Goal: Task Accomplishment & Management: Use online tool/utility

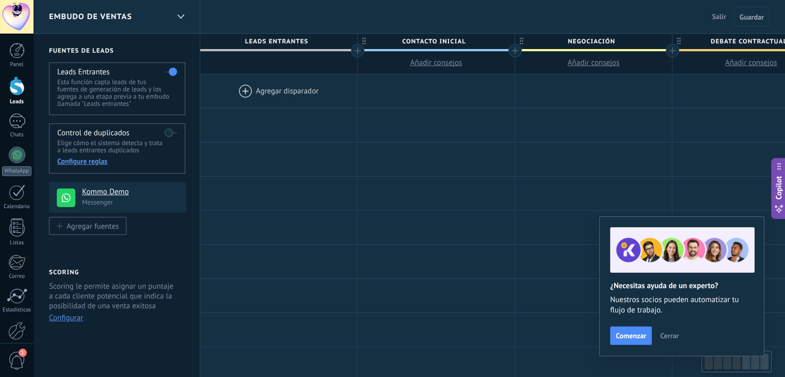
click at [238, 93] on div at bounding box center [278, 91] width 157 height 34
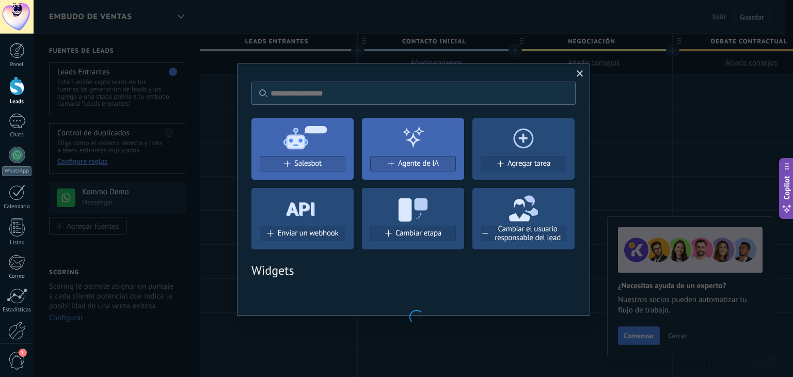
click at [337, 267] on h2 "Widgets" at bounding box center [413, 270] width 324 height 16
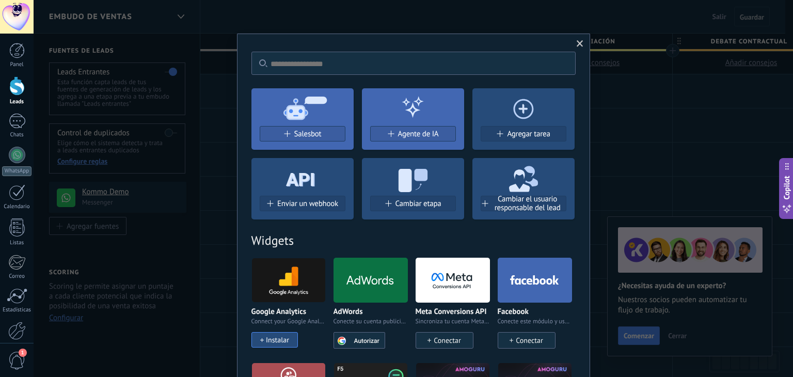
click at [371, 21] on div "No hay resultados Salesbot Agente de IA Agregar tarea Enviar un webhook Cambiar…" at bounding box center [414, 188] width 760 height 377
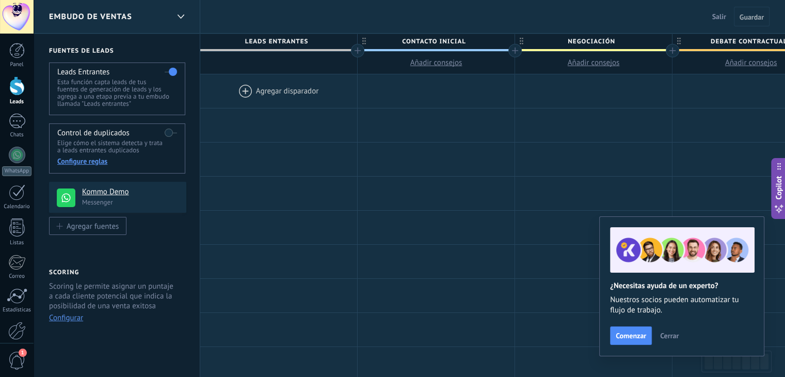
click at [362, 11] on div "Embudo de ventas Salir Cancelar Guardar" at bounding box center [410, 17] width 752 height 34
click at [330, 85] on div at bounding box center [278, 91] width 157 height 34
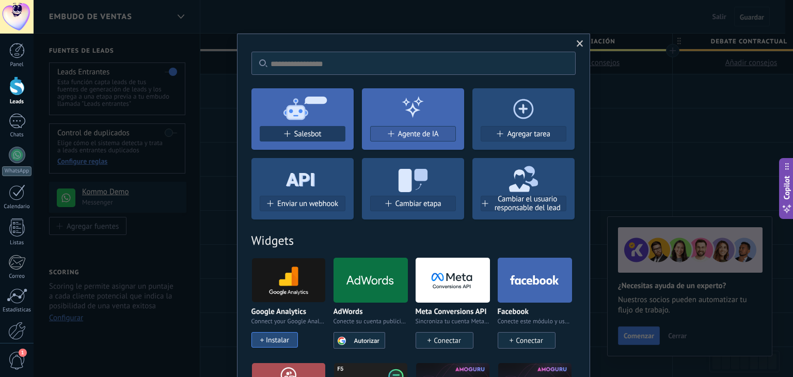
click at [279, 129] on button "Salesbot" at bounding box center [303, 133] width 86 height 15
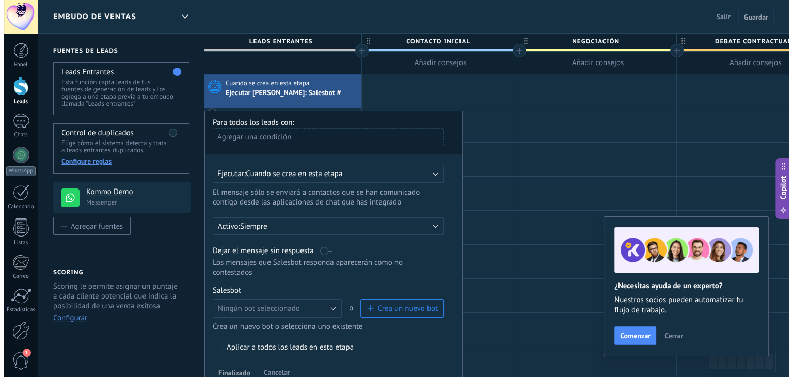
scroll to position [52, 0]
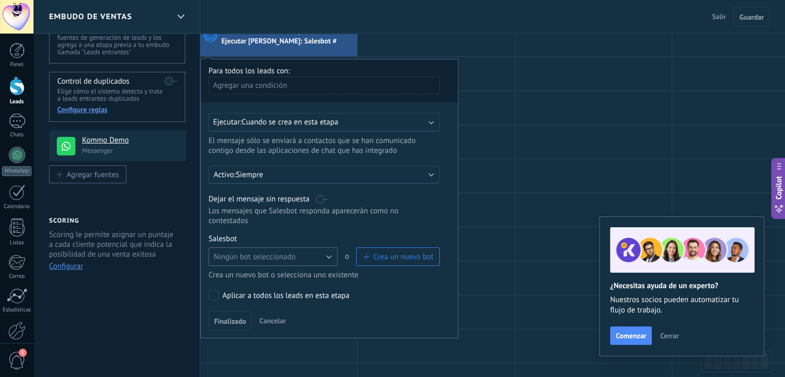
click at [306, 251] on button "Ningún bot seleccionado" at bounding box center [273, 256] width 129 height 19
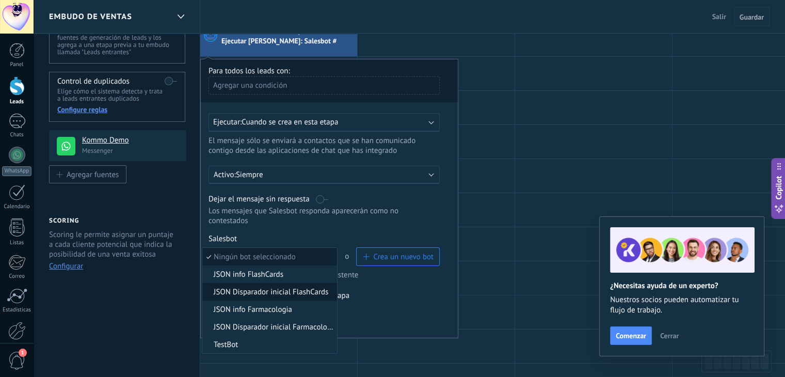
click at [295, 287] on span "JSON Disparador inicial FlashCards" at bounding box center [268, 292] width 132 height 10
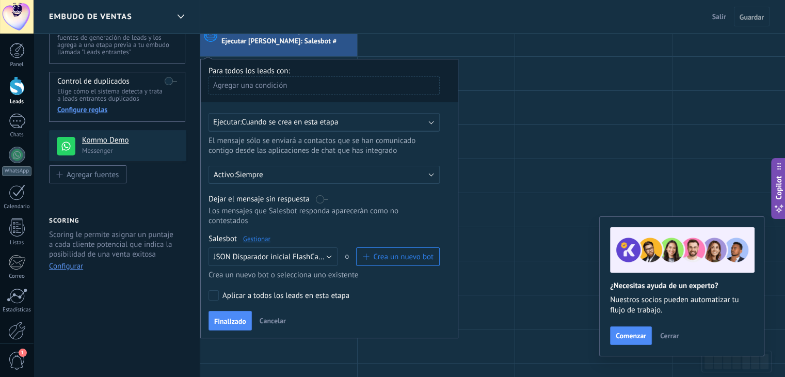
click at [248, 234] on link "Gestionar" at bounding box center [256, 238] width 27 height 9
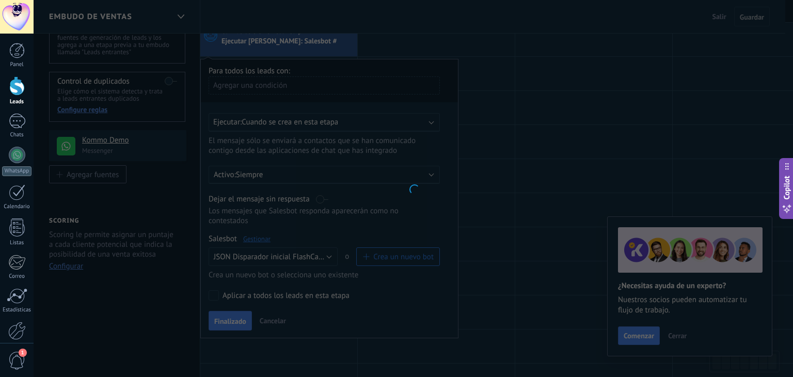
type input "**********"
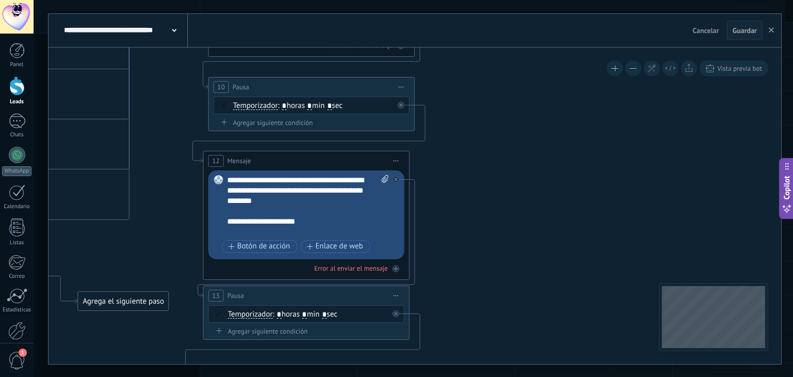
drag, startPoint x: 559, startPoint y: 155, endPoint x: 147, endPoint y: 147, distance: 412.7
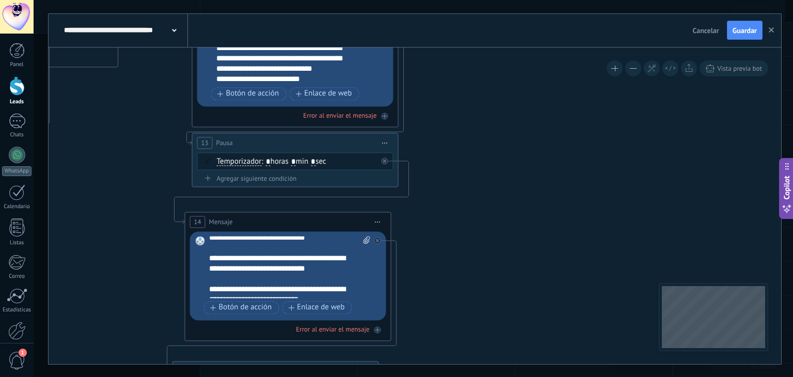
scroll to position [41, 0]
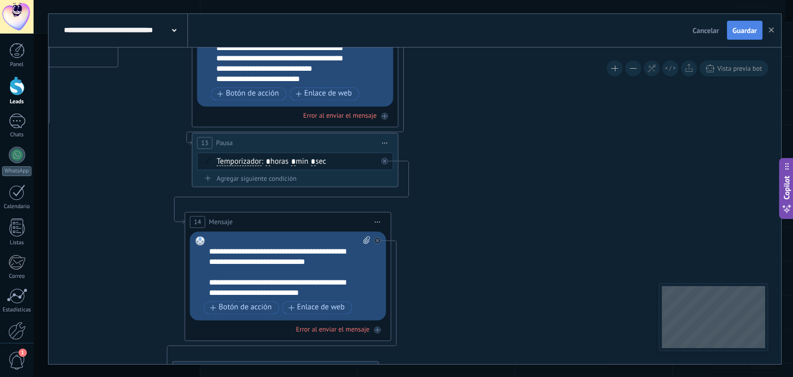
click at [750, 32] on span "Guardar" at bounding box center [745, 30] width 24 height 7
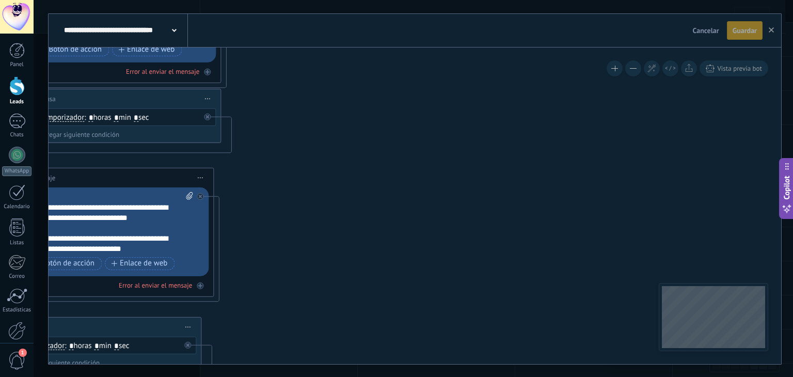
drag, startPoint x: 469, startPoint y: 125, endPoint x: 401, endPoint y: 133, distance: 69.1
click at [345, 101] on icon at bounding box center [285, 378] width 2124 height 2001
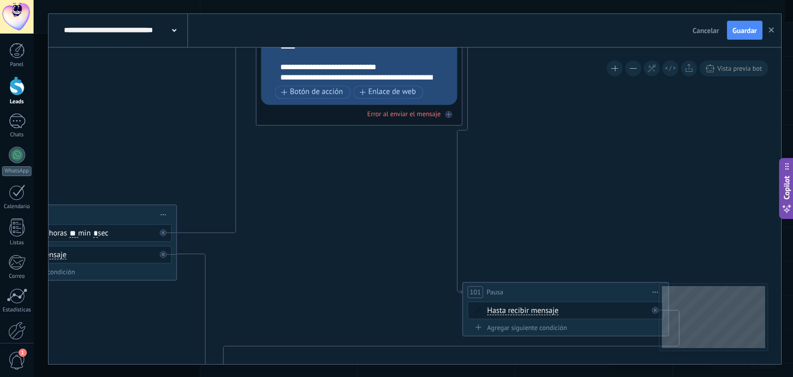
drag, startPoint x: 413, startPoint y: 236, endPoint x: 372, endPoint y: 313, distance: 87.3
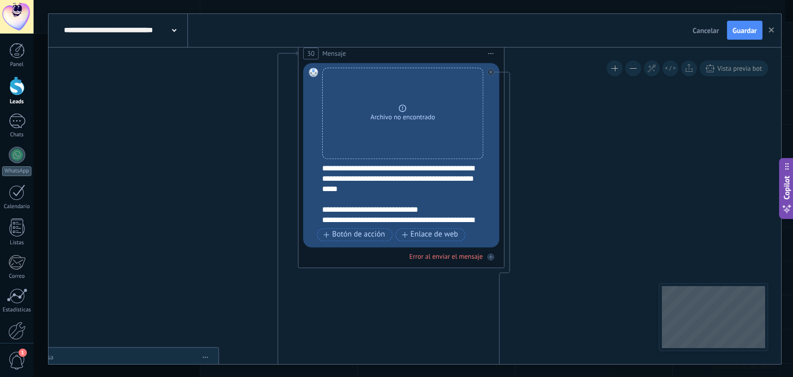
drag, startPoint x: 386, startPoint y: 279, endPoint x: 400, endPoint y: 342, distance: 64.4
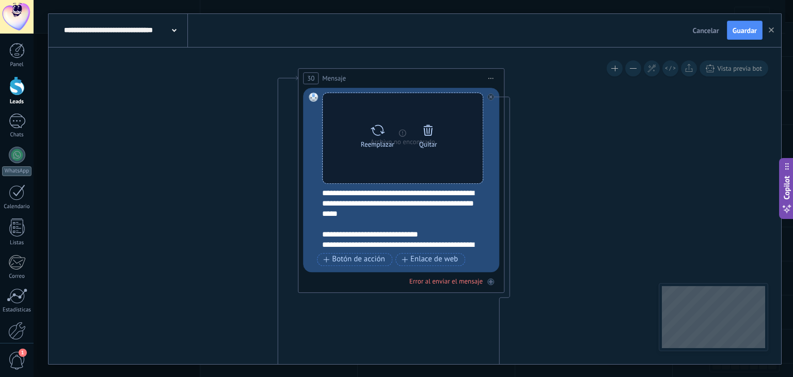
click at [427, 125] on icon at bounding box center [428, 130] width 14 height 14
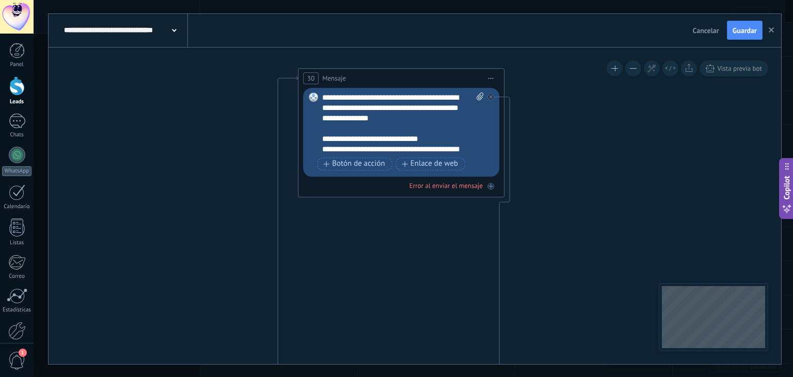
click at [481, 92] on icon at bounding box center [480, 96] width 7 height 8
click input "Subir" at bounding box center [0, 0] width 0 height 0
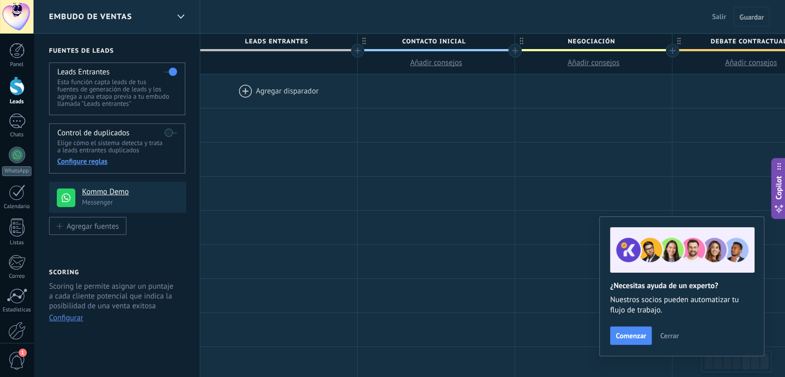
click at [263, 92] on div at bounding box center [278, 91] width 157 height 34
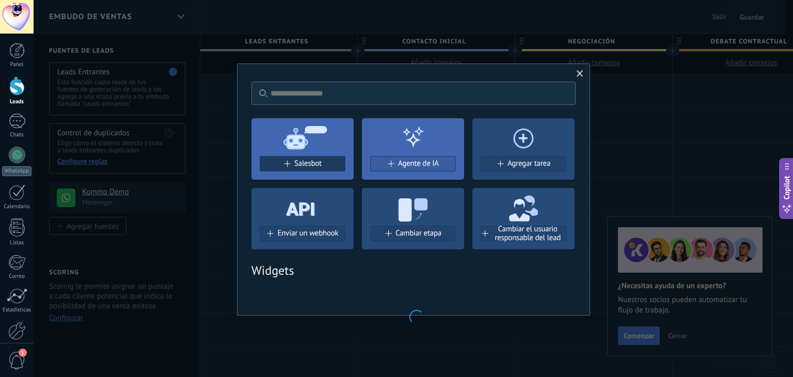
click at [309, 164] on span "Salesbot" at bounding box center [307, 163] width 27 height 9
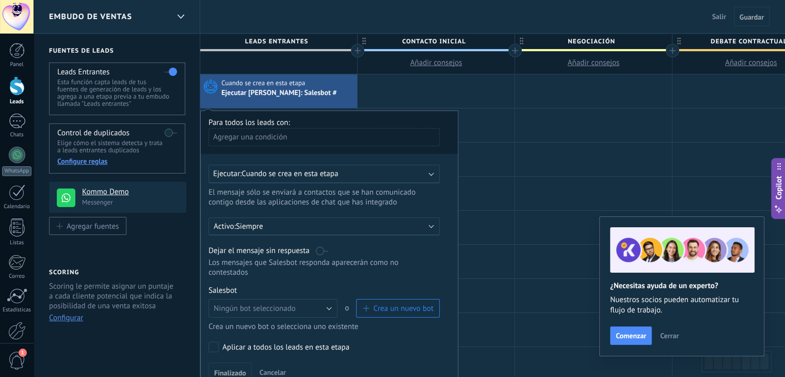
scroll to position [52, 0]
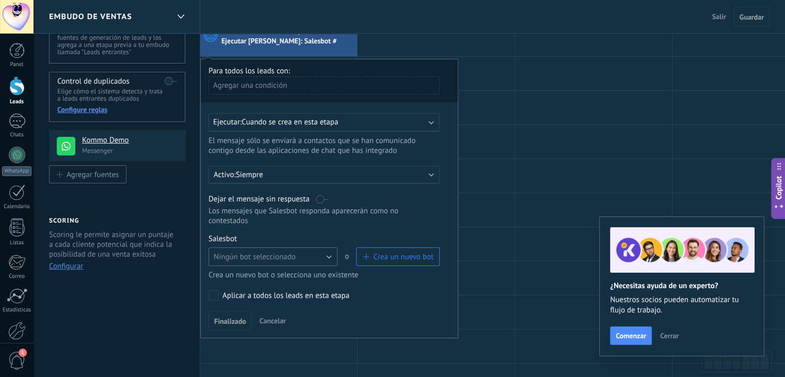
click at [285, 252] on span "Ningún bot seleccionado" at bounding box center [255, 257] width 82 height 10
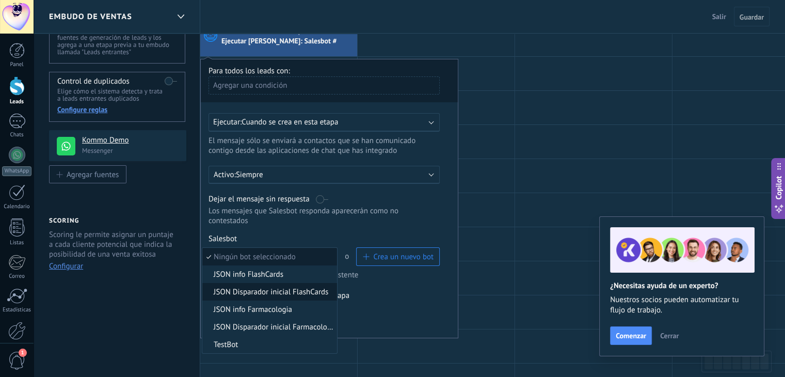
click at [317, 287] on span "JSON Disparador inicial FlashCards" at bounding box center [268, 292] width 132 height 10
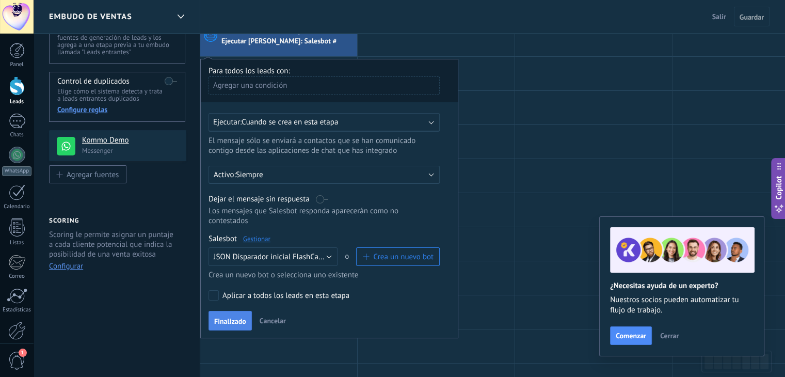
click at [220, 318] on span "Finalizado" at bounding box center [230, 321] width 32 height 7
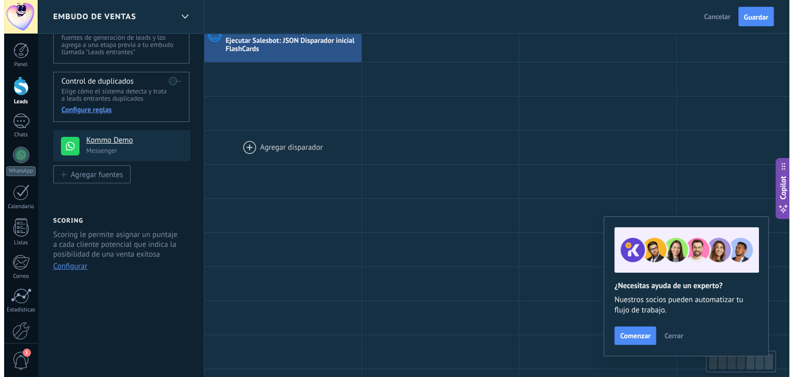
scroll to position [0, 0]
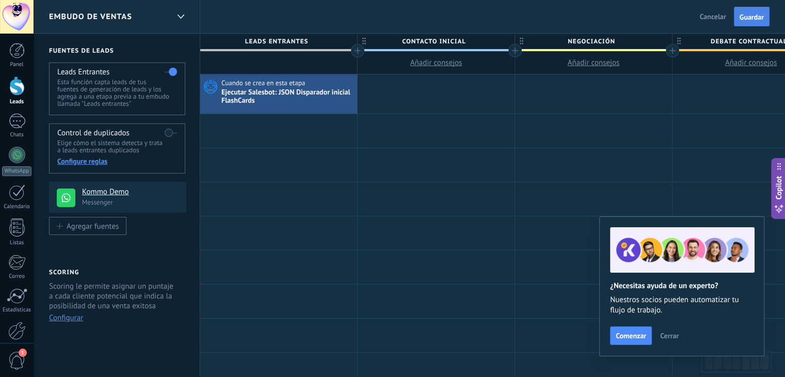
click at [757, 24] on button "Guardar" at bounding box center [752, 17] width 36 height 20
click at [264, 100] on div "Ejecutar Salesbot: JSON Disparador inicial FlashCards" at bounding box center [288, 97] width 133 height 18
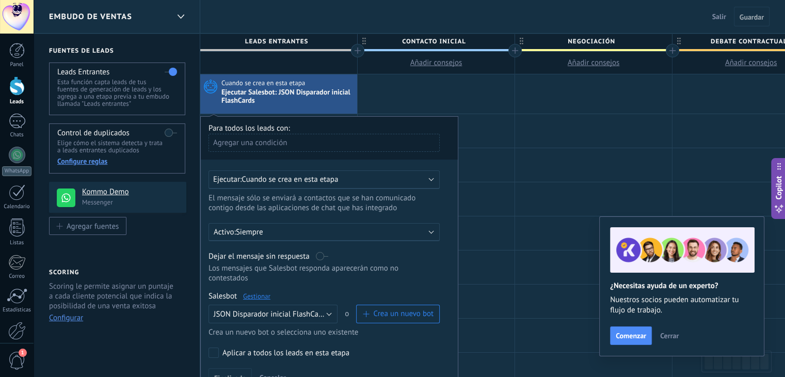
click at [254, 292] on link "Gestionar" at bounding box center [256, 296] width 27 height 9
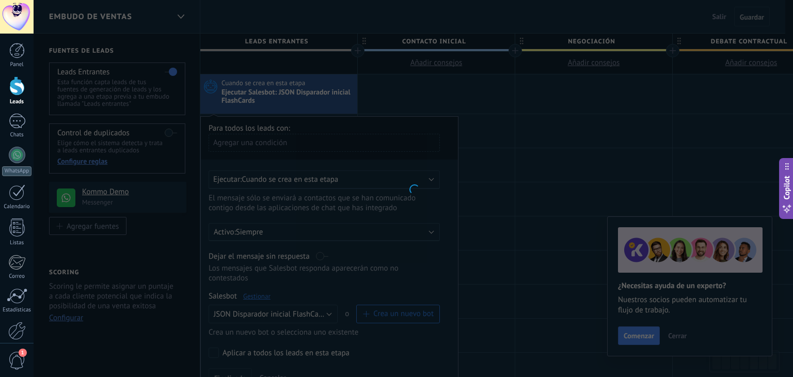
type input "**********"
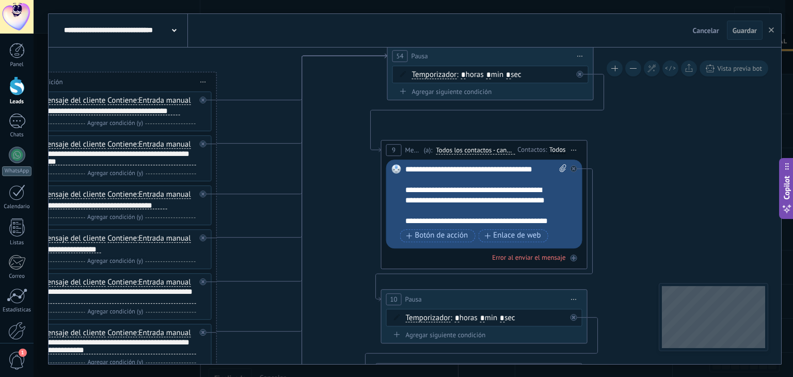
drag, startPoint x: 578, startPoint y: 145, endPoint x: 290, endPoint y: 96, distance: 292.4
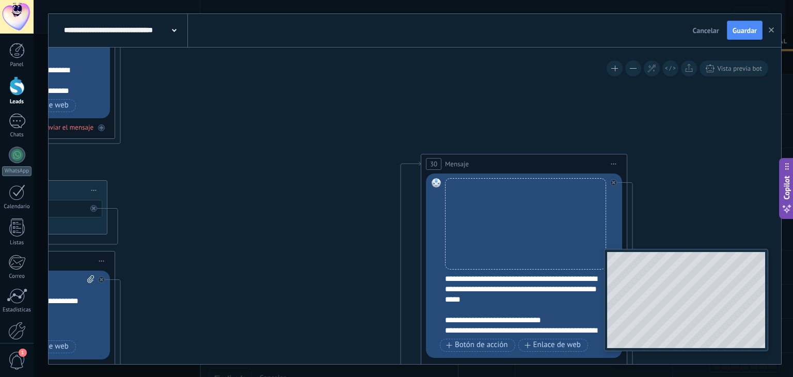
click at [720, 351] on div "**********" at bounding box center [415, 206] width 733 height 317
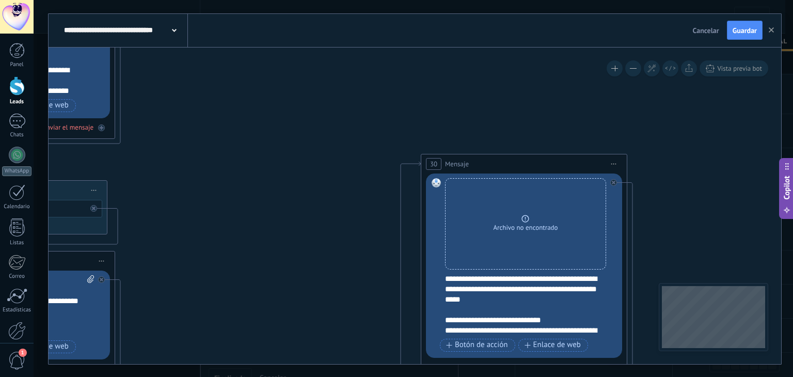
scroll to position [52, 0]
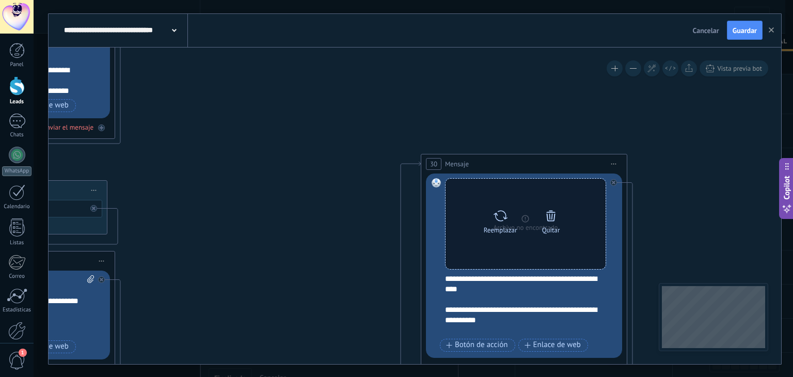
click at [561, 219] on div "Quitar" at bounding box center [550, 220] width 43 height 28
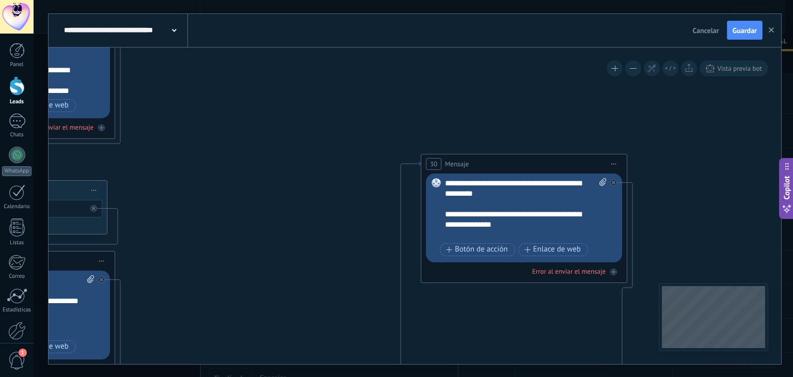
click at [605, 182] on icon at bounding box center [602, 182] width 7 height 8
click input "Subir" at bounding box center [0, 0] width 0 height 0
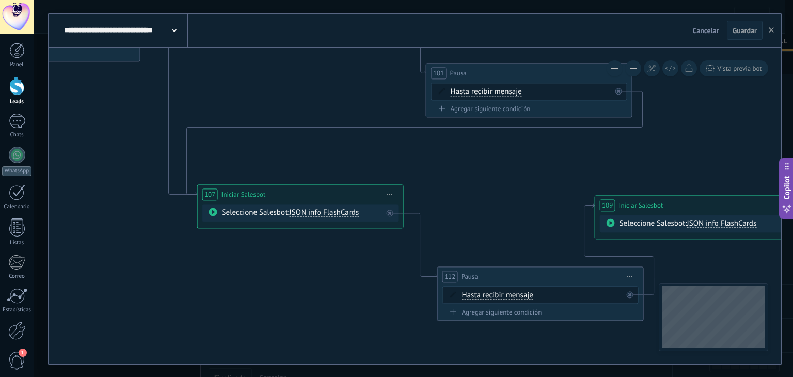
drag, startPoint x: 669, startPoint y: 206, endPoint x: 461, endPoint y: 205, distance: 208.6
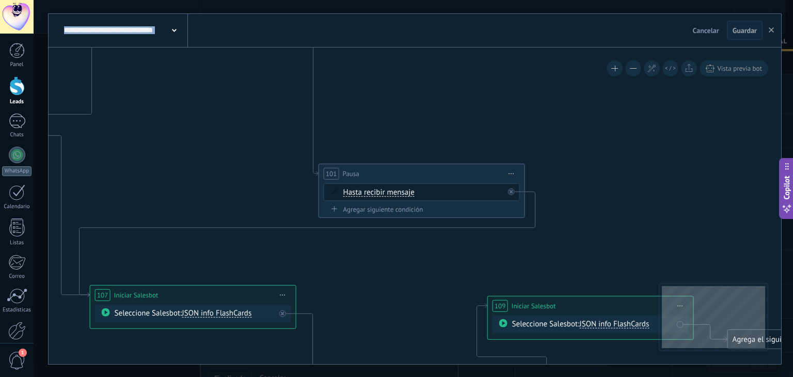
drag, startPoint x: 630, startPoint y: 171, endPoint x: 561, endPoint y: 266, distance: 117.5
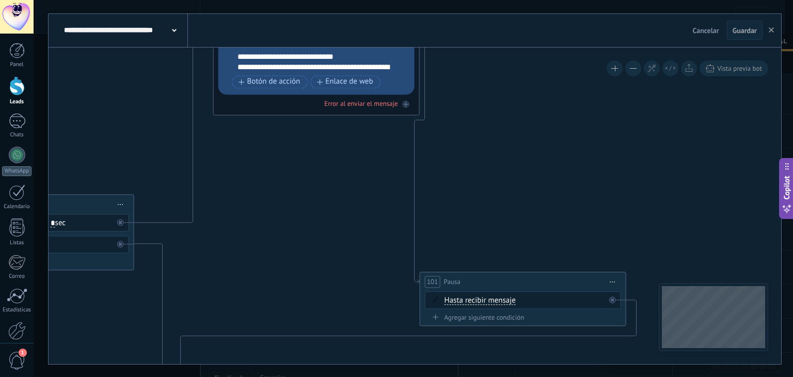
drag, startPoint x: 517, startPoint y: 139, endPoint x: 615, endPoint y: 257, distance: 153.6
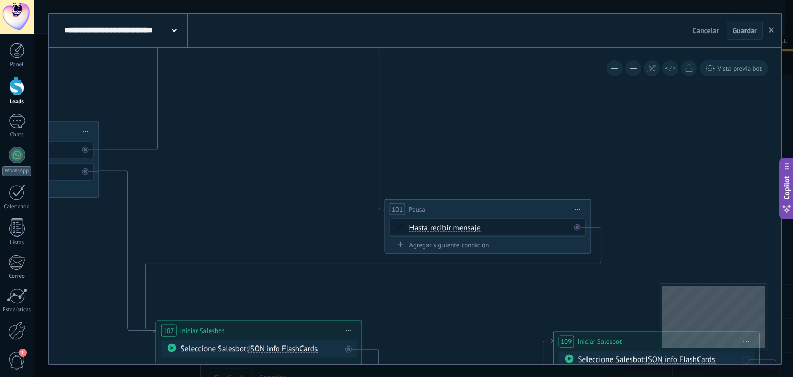
drag, startPoint x: 581, startPoint y: 166, endPoint x: 549, endPoint y: 85, distance: 87.8
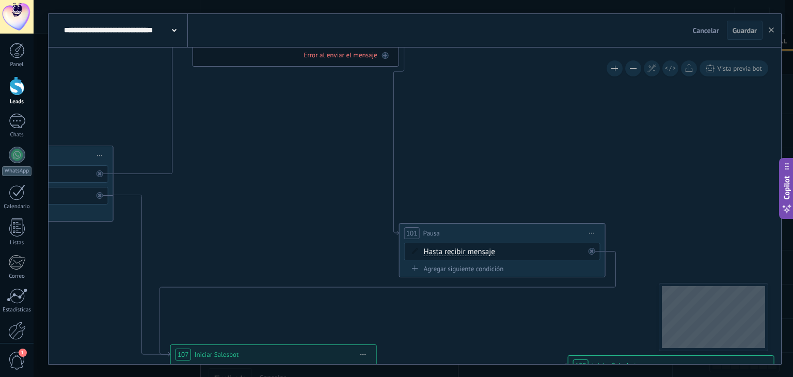
drag, startPoint x: 592, startPoint y: 149, endPoint x: 606, endPoint y: 172, distance: 27.8
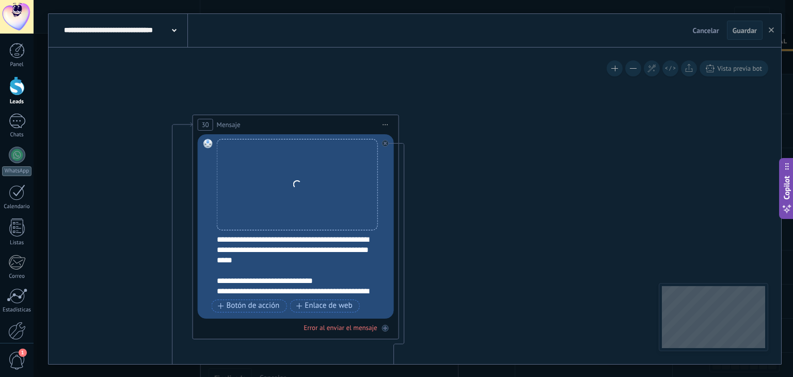
click at [312, 165] on div "Reemplazar Quitar Convertir a mensaje de voz Arrastre la imagen aquí para adjun…" at bounding box center [297, 184] width 161 height 91
click at [342, 172] on div "Reemplazar Quitar Convertir a mensaje de voz Arrastre la imagen aquí para adjun…" at bounding box center [297, 184] width 161 height 91
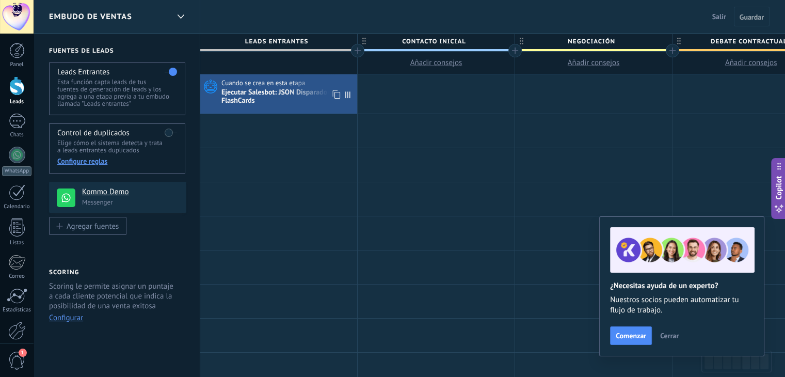
click at [261, 83] on span "Cuando se crea en esta etapa" at bounding box center [264, 82] width 85 height 9
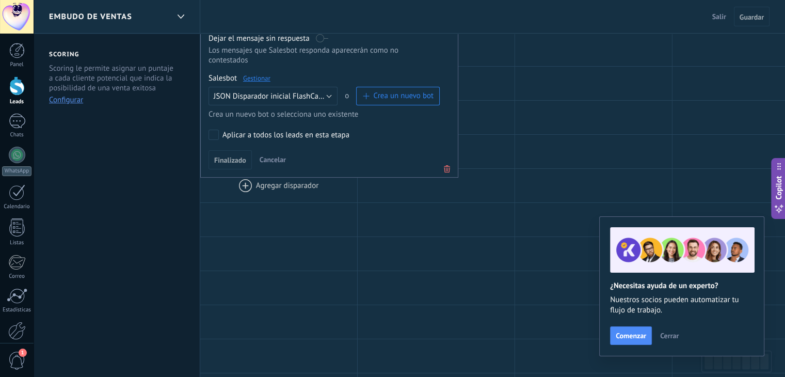
scroll to position [155, 0]
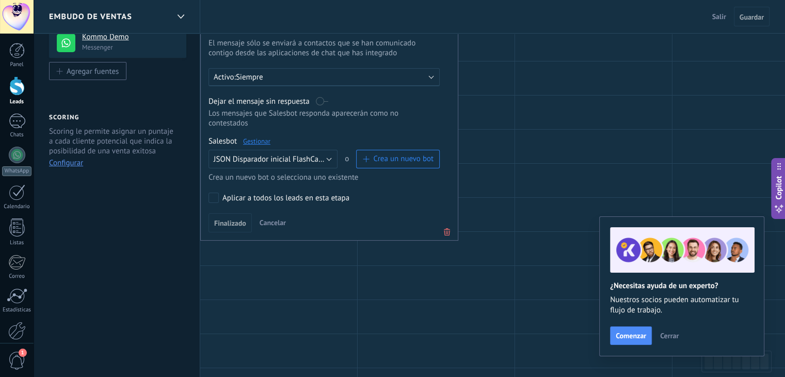
click at [258, 137] on link "Gestionar" at bounding box center [256, 141] width 27 height 9
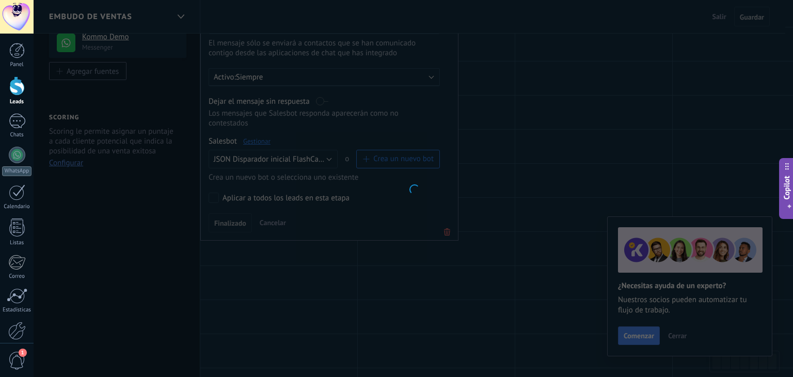
type input "**********"
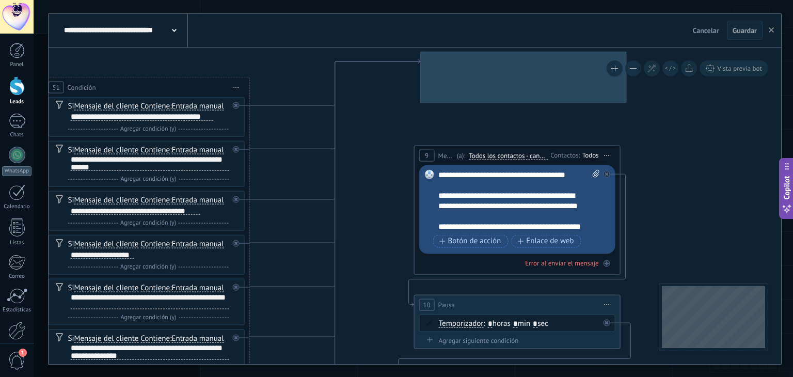
drag, startPoint x: 508, startPoint y: 151, endPoint x: 313, endPoint y: 115, distance: 198.6
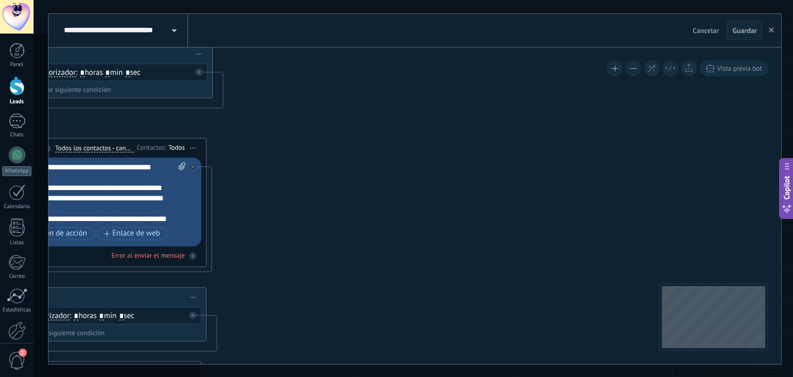
drag, startPoint x: 723, startPoint y: 179, endPoint x: 300, endPoint y: 178, distance: 422.9
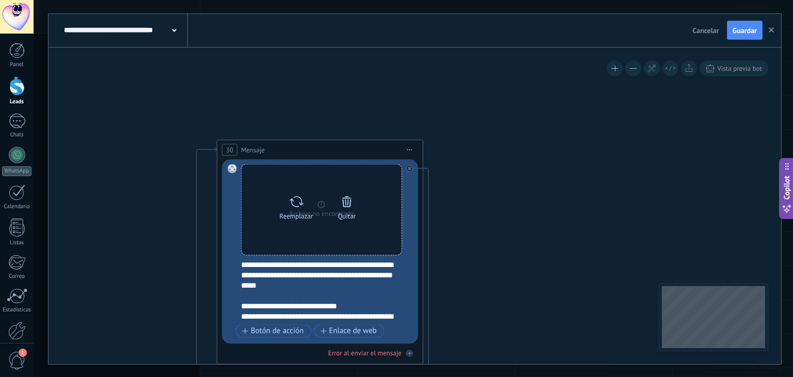
click at [294, 207] on icon at bounding box center [296, 202] width 15 height 14
click input "Subir" at bounding box center [0, 0] width 0 height 0
click at [384, 202] on div "Reemplazar Quitar Convertir a mensaje de voz" at bounding box center [322, 209] width 160 height 90
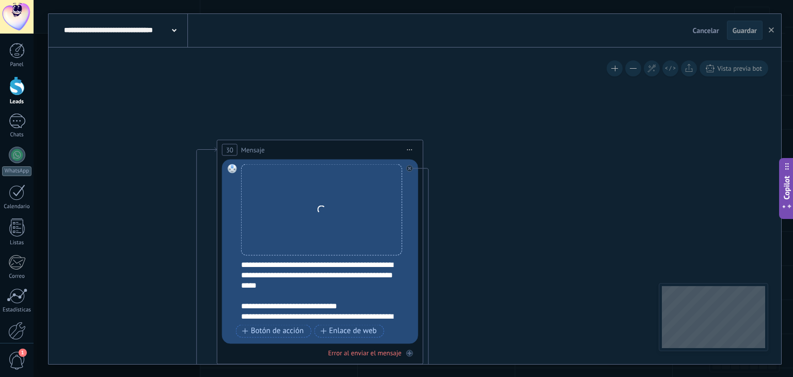
click at [753, 34] on span "Guardar" at bounding box center [745, 30] width 24 height 7
click at [770, 30] on icon "button" at bounding box center [771, 29] width 5 height 5
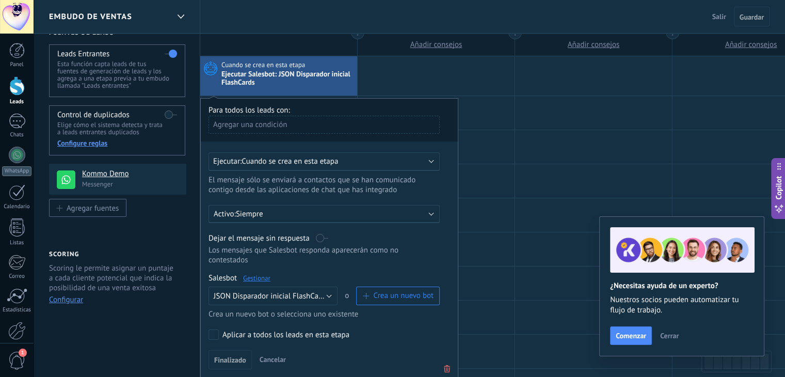
scroll to position [0, 0]
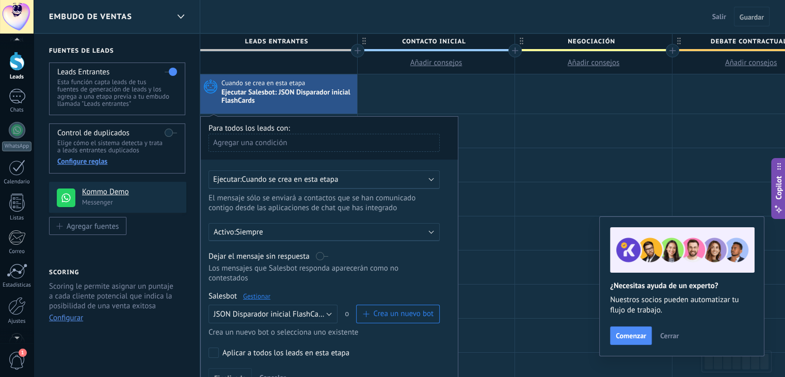
click at [23, 331] on div at bounding box center [17, 335] width 34 height 15
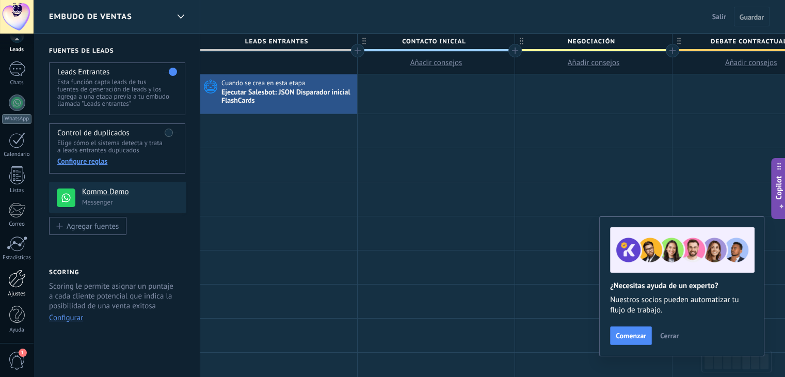
scroll to position [52, 0]
click at [20, 279] on div at bounding box center [17, 279] width 18 height 18
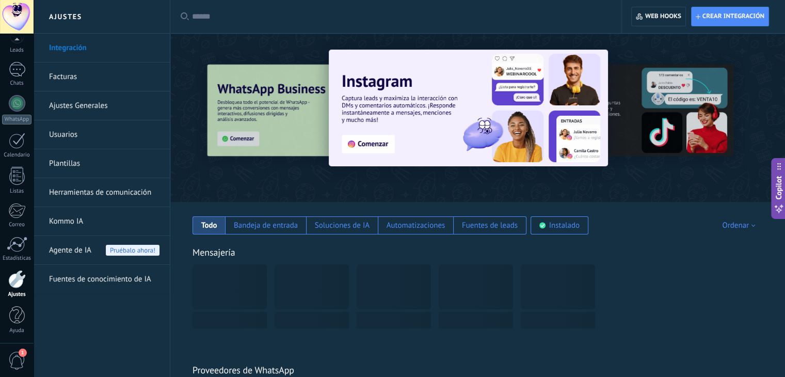
scroll to position [52, 0]
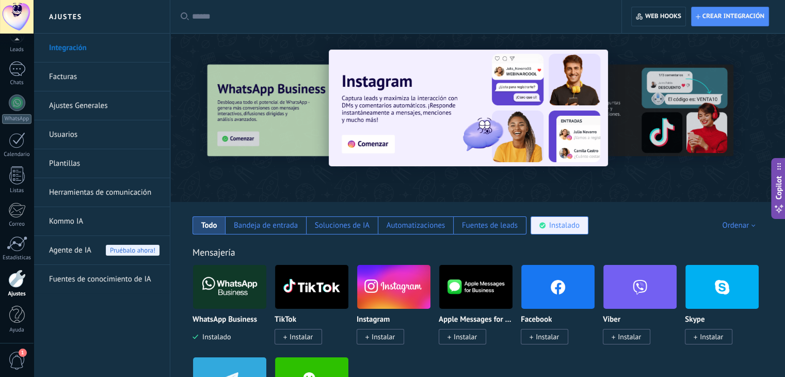
click at [549, 222] on div "Instalado" at bounding box center [564, 225] width 30 height 10
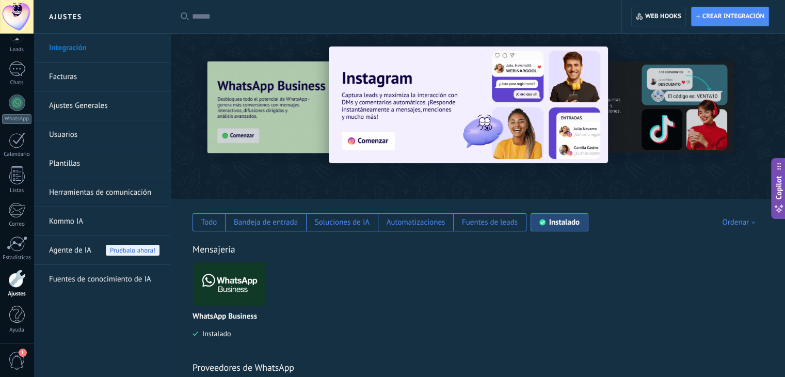
scroll to position [0, 0]
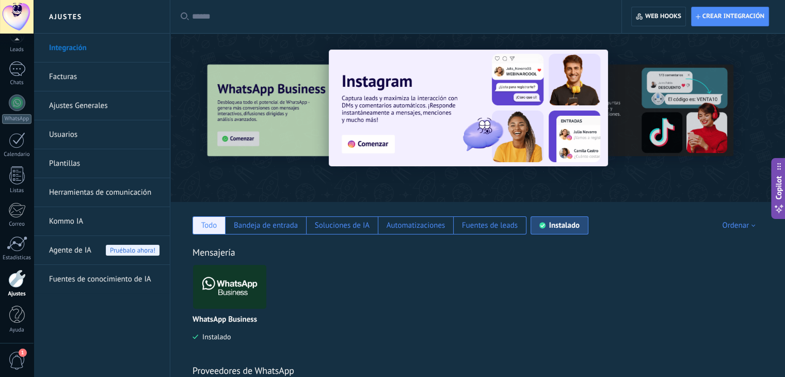
click at [208, 224] on div "Todo" at bounding box center [209, 225] width 16 height 10
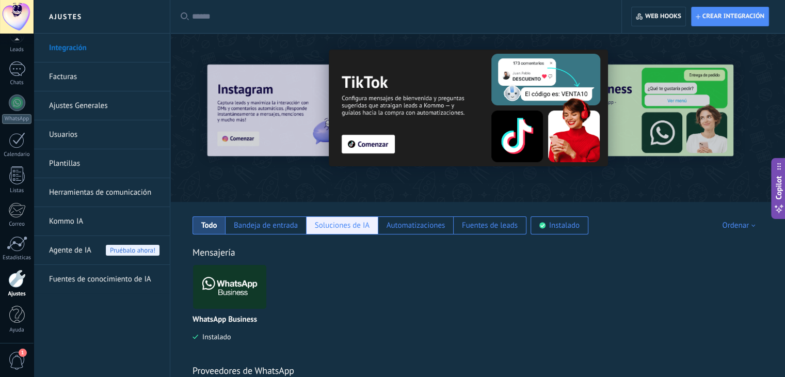
click at [351, 226] on div "Soluciones de IA" at bounding box center [342, 225] width 55 height 10
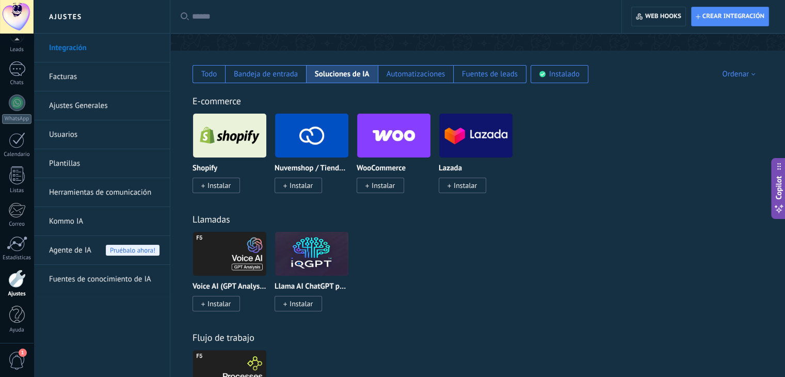
scroll to position [52, 0]
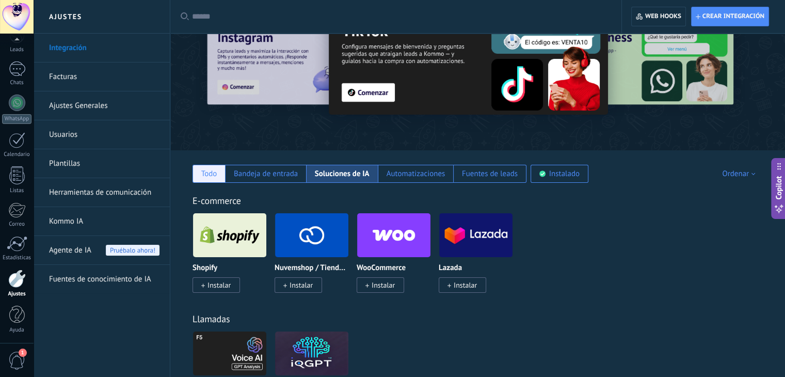
click at [197, 174] on div "Todo" at bounding box center [209, 174] width 33 height 18
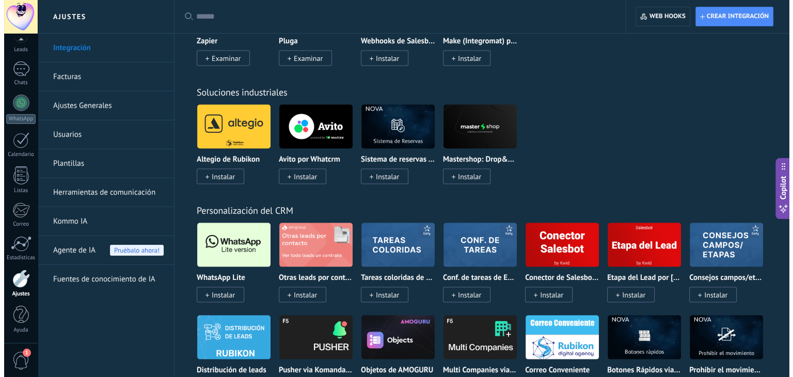
scroll to position [2032, 0]
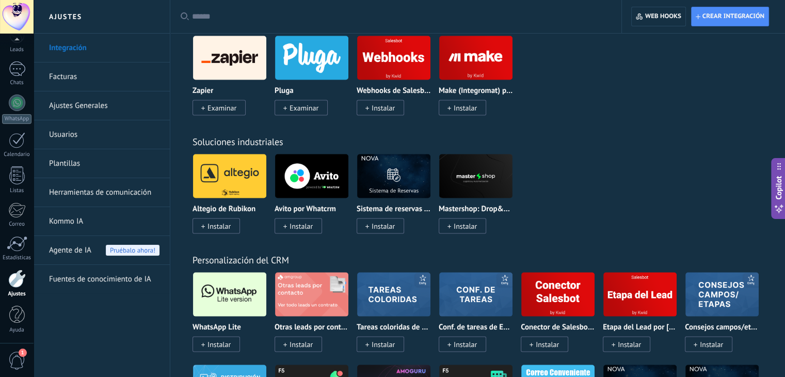
click at [199, 351] on span "Instalar" at bounding box center [217, 344] width 48 height 15
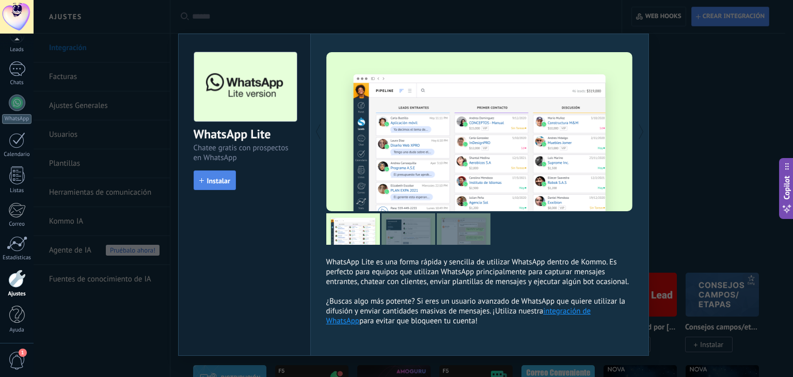
click at [213, 175] on button "Instalar" at bounding box center [215, 180] width 42 height 20
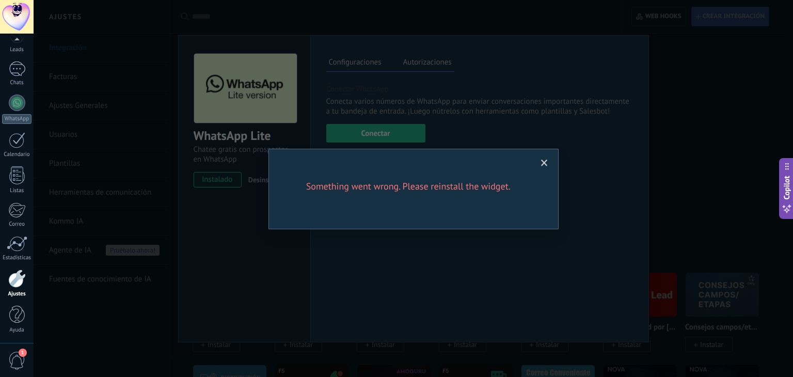
click at [536, 162] on span at bounding box center [544, 163] width 17 height 18
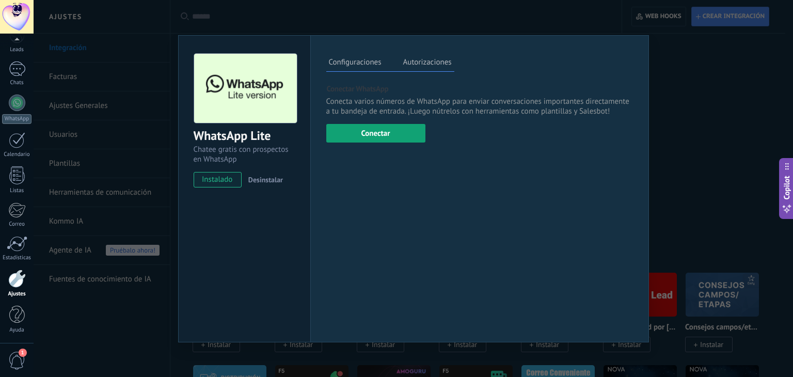
click at [374, 137] on button "Conectar" at bounding box center [375, 133] width 99 height 19
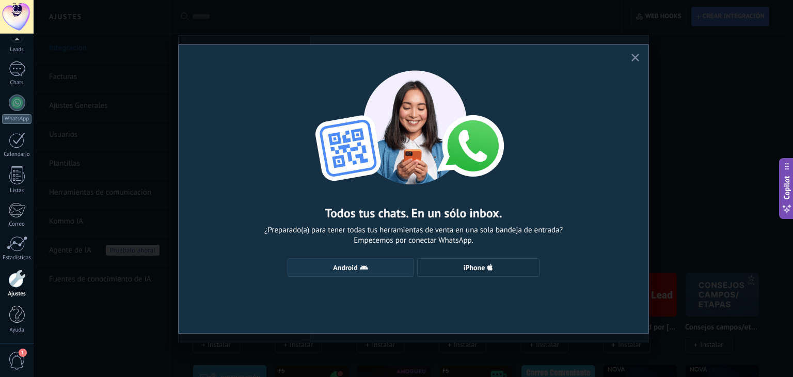
click at [401, 261] on button "Android" at bounding box center [351, 267] width 126 height 19
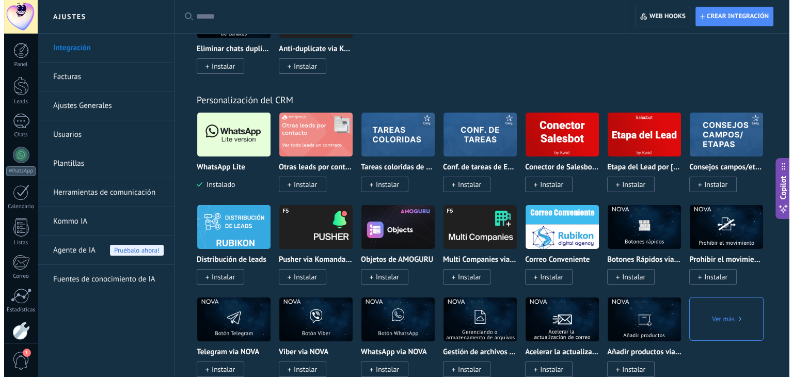
scroll to position [3873, 0]
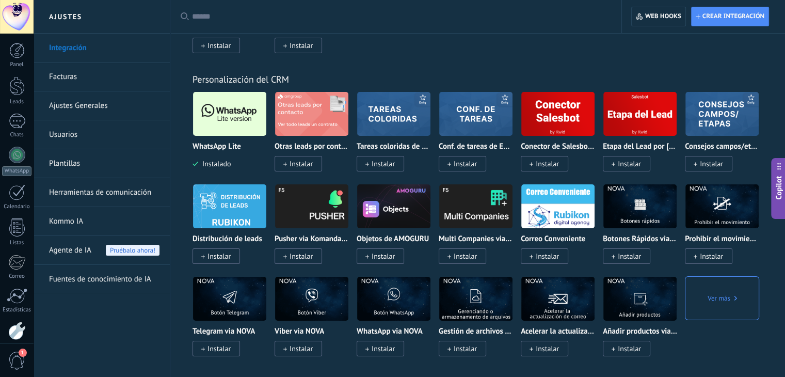
click at [231, 139] on img at bounding box center [229, 114] width 73 height 50
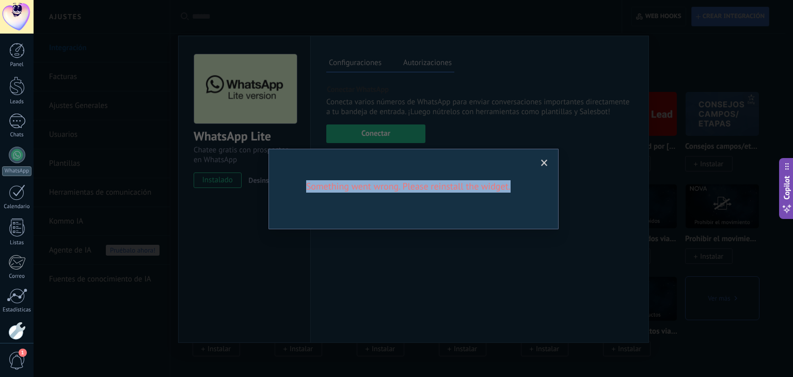
drag, startPoint x: 520, startPoint y: 185, endPoint x: 303, endPoint y: 187, distance: 217.9
click at [303, 187] on h2 "Something went wrong. Please reinstall the widget." at bounding box center [409, 186] width 248 height 12
copy h2 "Something went wrong. Please reinstall the widget."
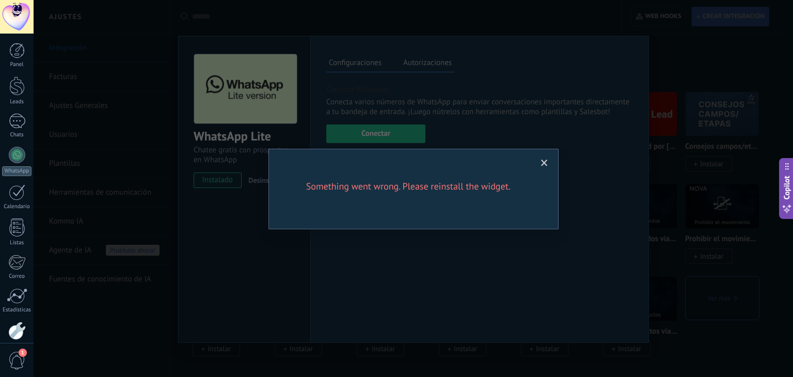
click at [545, 161] on span at bounding box center [544, 163] width 7 height 7
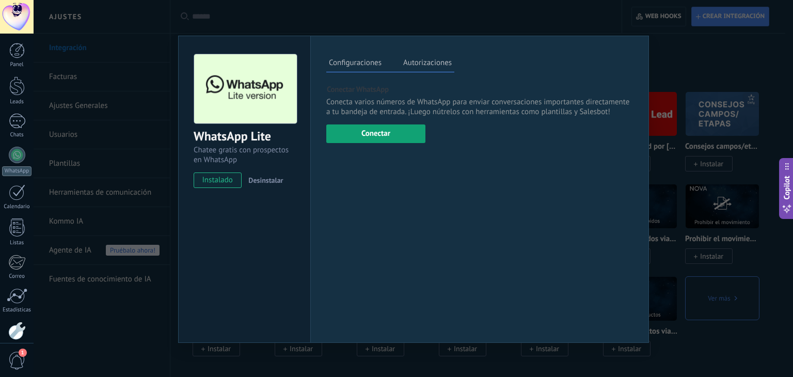
click at [403, 127] on button "Conectar" at bounding box center [375, 133] width 99 height 19
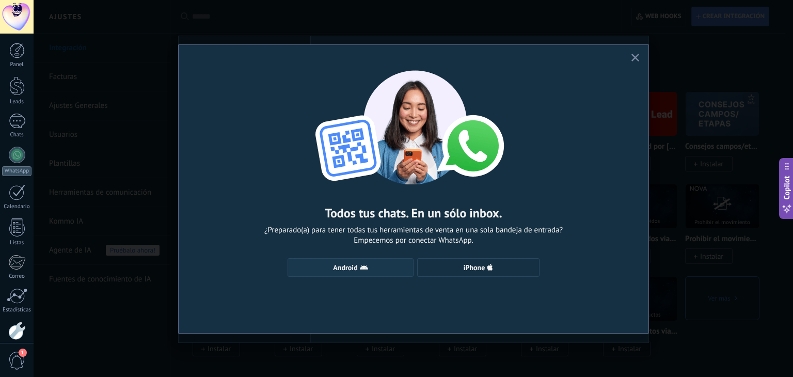
click at [377, 264] on span "Android" at bounding box center [350, 267] width 115 height 8
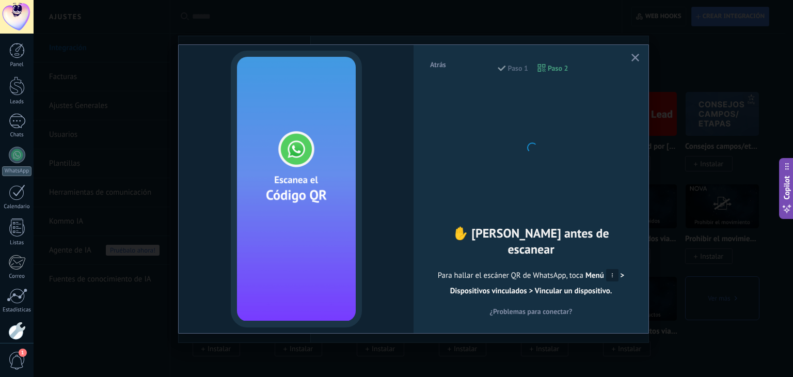
click at [633, 52] on button "button" at bounding box center [635, 58] width 13 height 14
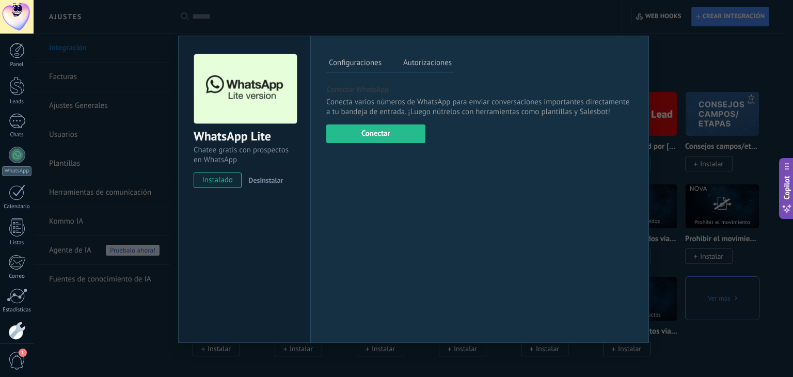
click at [283, 185] on div "instalado Desinstalar" at bounding box center [245, 179] width 102 height 15
click at [279, 178] on span "Desinstalar" at bounding box center [265, 180] width 35 height 9
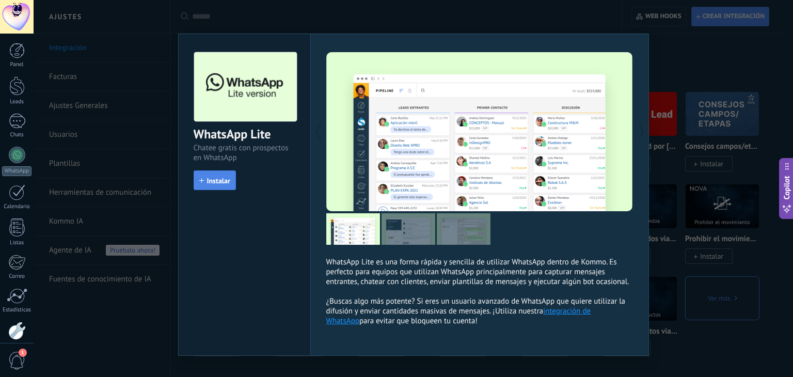
click at [199, 178] on icon "button" at bounding box center [201, 180] width 5 height 5
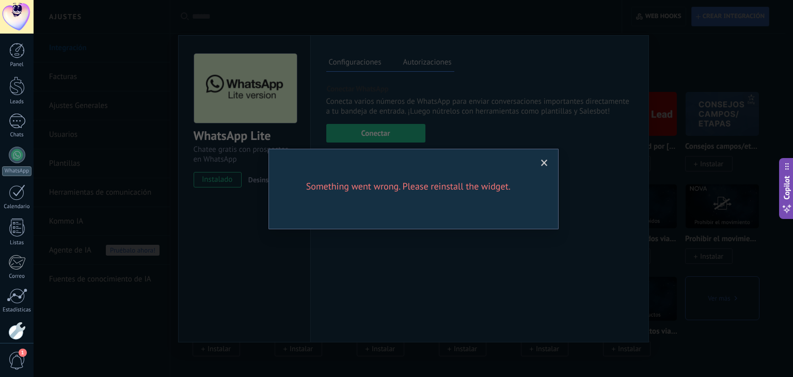
click at [548, 161] on span at bounding box center [544, 163] width 17 height 18
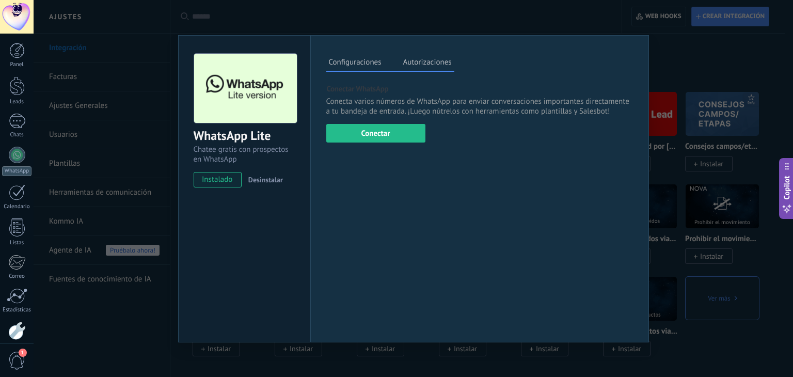
click at [261, 182] on span "Desinstalar" at bounding box center [265, 179] width 35 height 9
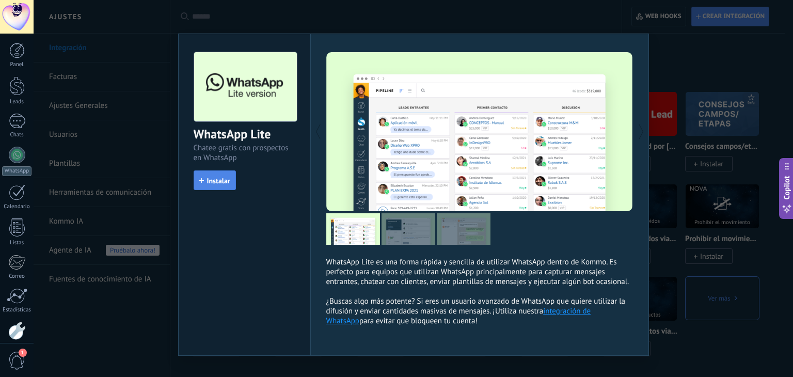
click at [218, 179] on span "Instalar" at bounding box center [218, 180] width 23 height 7
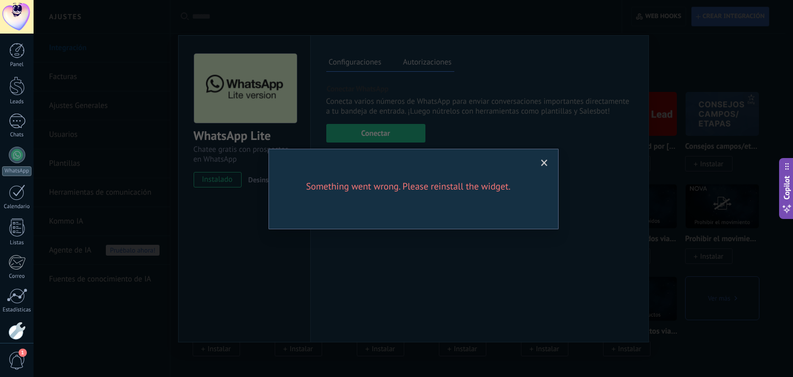
click at [553, 157] on span at bounding box center [544, 163] width 17 height 18
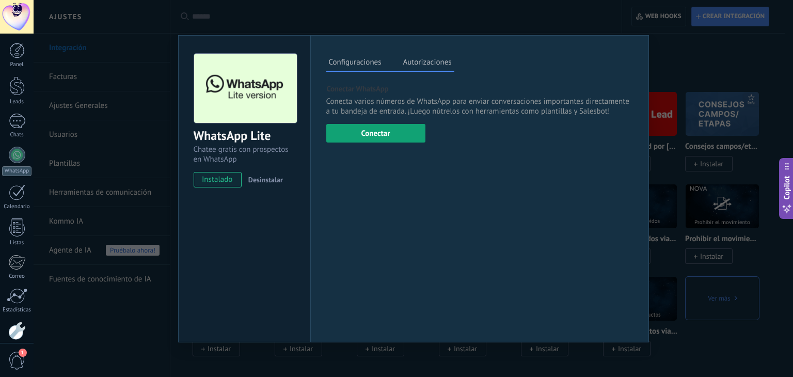
click at [411, 135] on button "Conectar" at bounding box center [375, 133] width 99 height 19
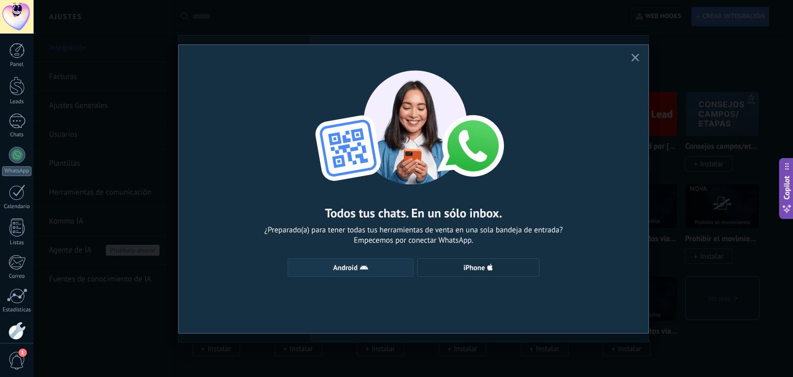
click at [348, 273] on button "Android" at bounding box center [351, 267] width 126 height 19
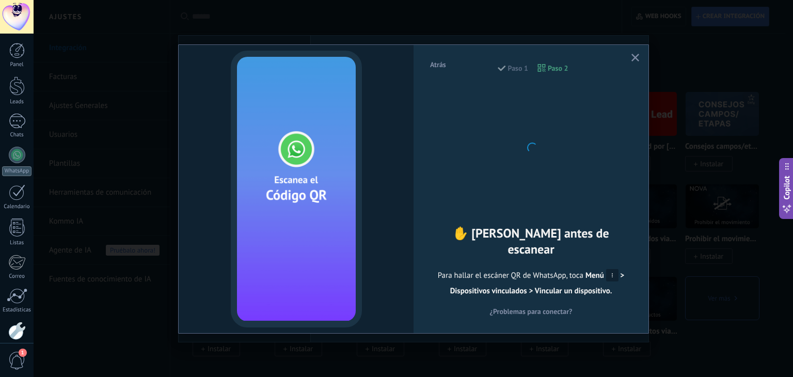
click at [518, 69] on div "Atrás Paso 1 Paso 2" at bounding box center [531, 73] width 204 height 26
click at [548, 67] on div "Atrás Paso 1 Paso 2" at bounding box center [531, 73] width 204 height 26
click at [532, 166] on div at bounding box center [532, 147] width 114 height 114
click at [533, 161] on div at bounding box center [532, 147] width 114 height 114
click at [534, 160] on div at bounding box center [532, 147] width 114 height 114
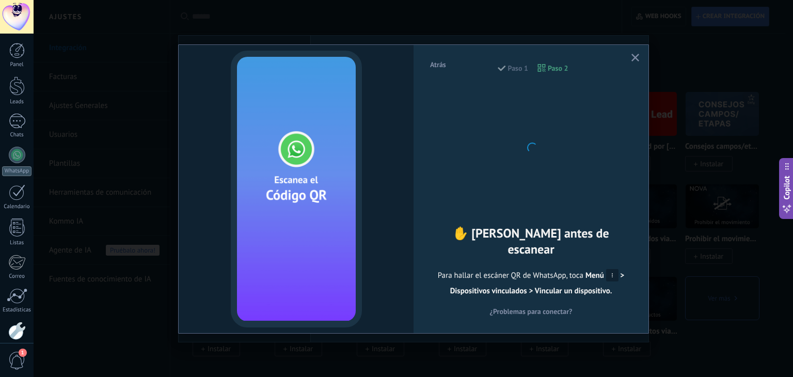
click at [613, 269] on icon at bounding box center [612, 275] width 12 height 12
click at [638, 55] on icon "button" at bounding box center [636, 58] width 8 height 8
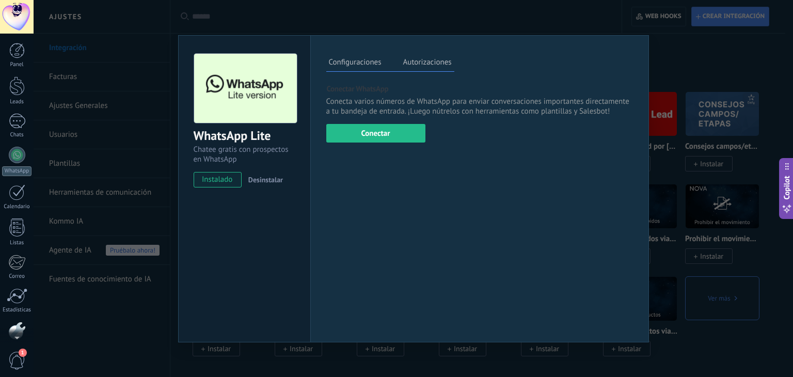
click at [30, 21] on div at bounding box center [17, 17] width 34 height 34
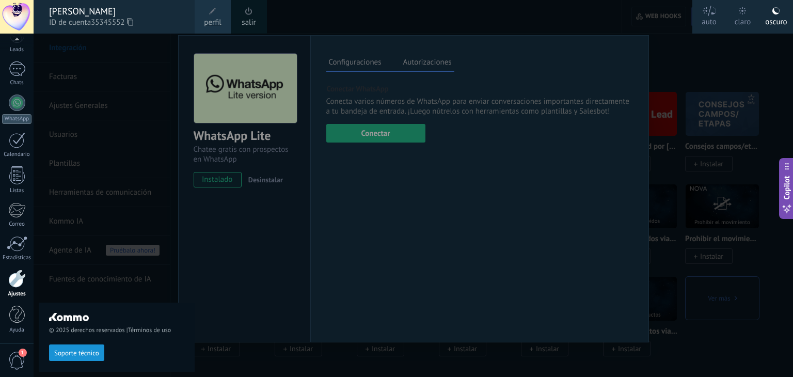
click at [251, 17] on span at bounding box center [248, 11] width 11 height 11
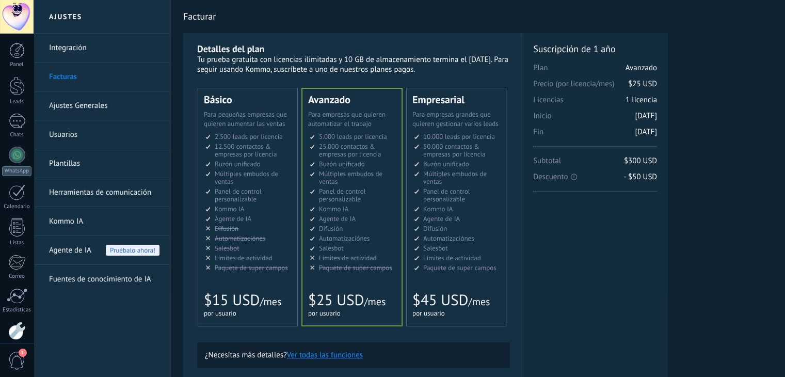
click at [309, 40] on div "Detalles del plan Tu prueba gratuita con licencias ilimitadas y 10 GB de almace…" at bounding box center [353, 317] width 340 height 569
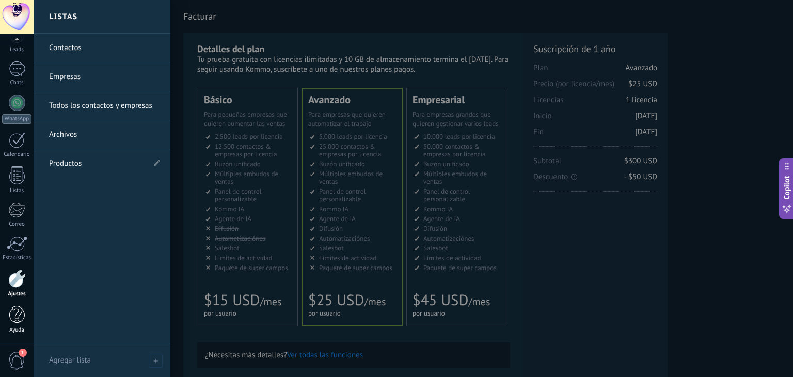
click at [19, 316] on div at bounding box center [16, 315] width 15 height 18
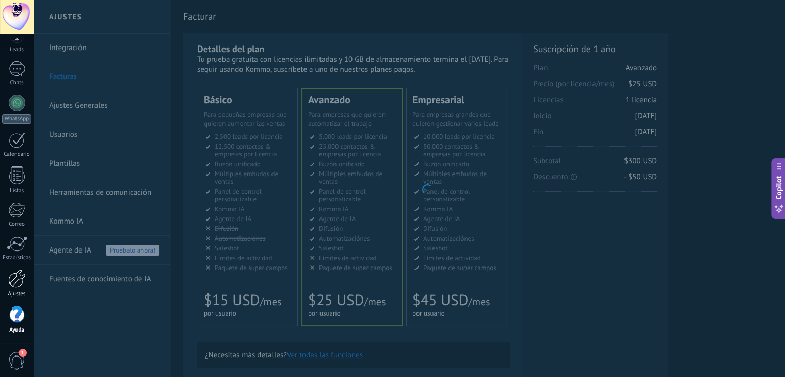
click at [4, 282] on link "Ajustes" at bounding box center [17, 284] width 34 height 28
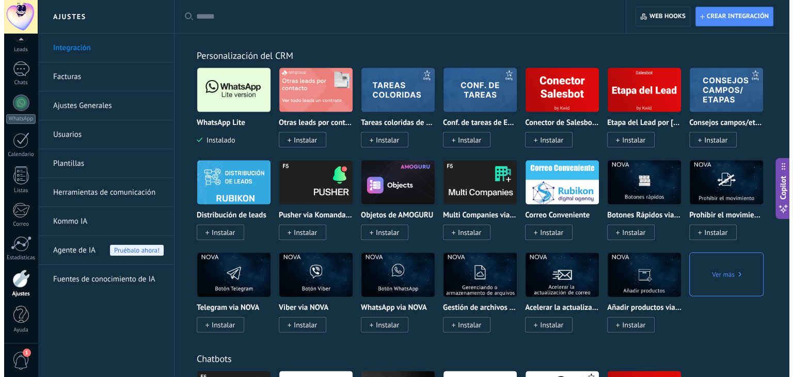
scroll to position [2220, 0]
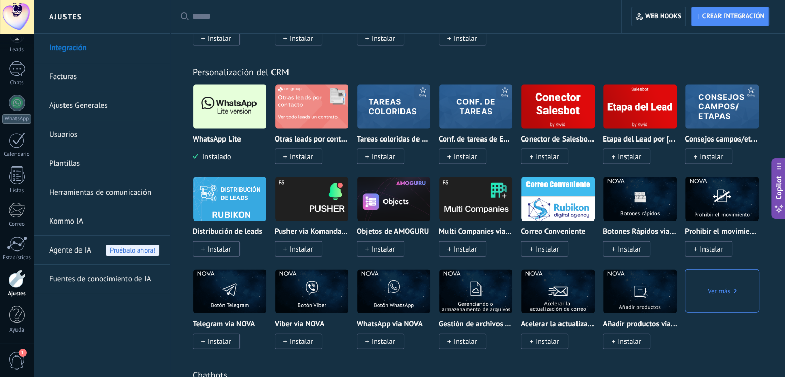
click at [226, 127] on img at bounding box center [229, 107] width 73 height 50
click at [225, 118] on img at bounding box center [229, 107] width 73 height 50
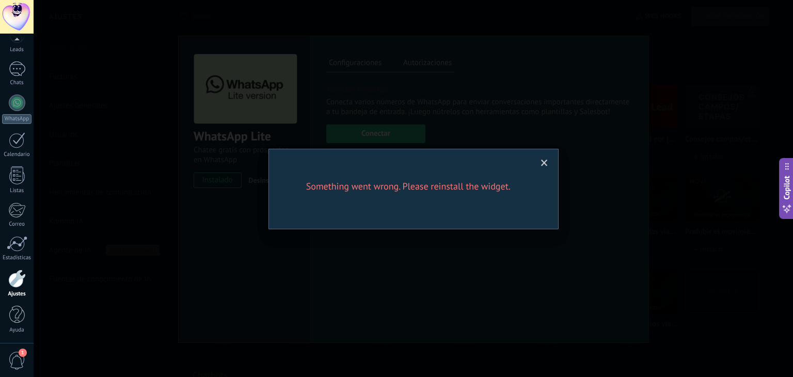
click at [546, 161] on span at bounding box center [544, 163] width 7 height 7
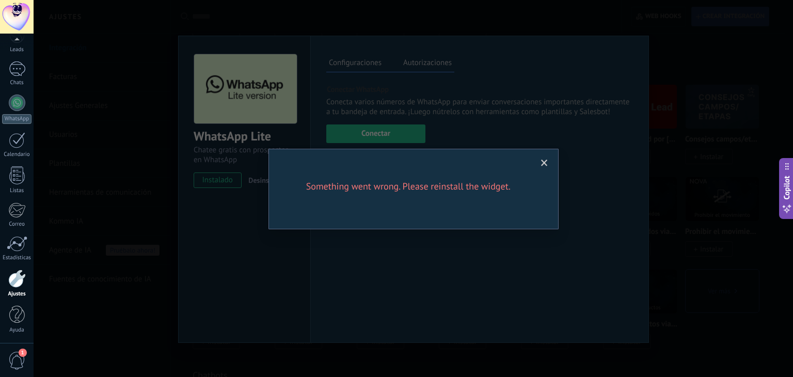
click at [542, 161] on span at bounding box center [544, 163] width 7 height 7
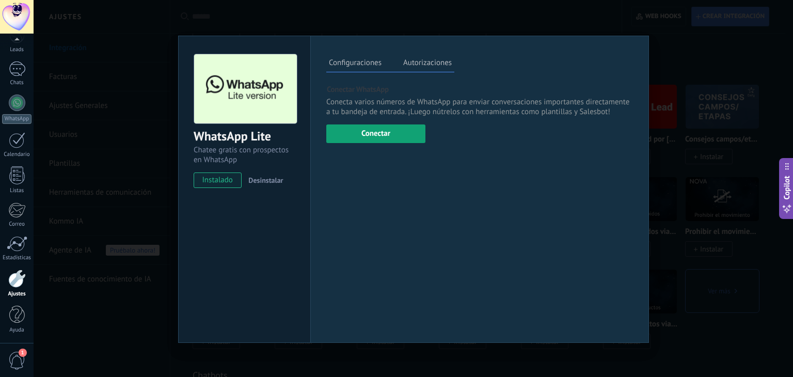
click at [343, 127] on button "Conectar" at bounding box center [375, 133] width 99 height 19
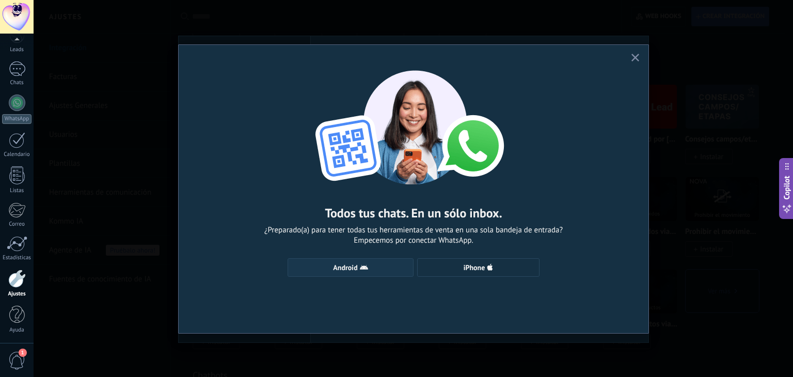
click at [344, 267] on span "Android" at bounding box center [345, 267] width 24 height 7
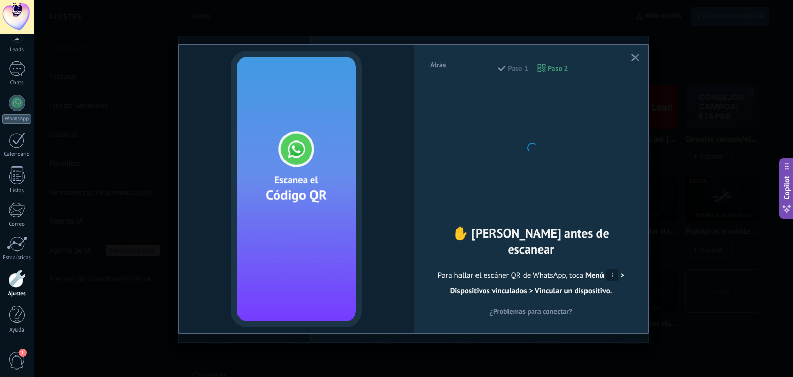
click at [636, 56] on use "button" at bounding box center [636, 58] width 8 height 8
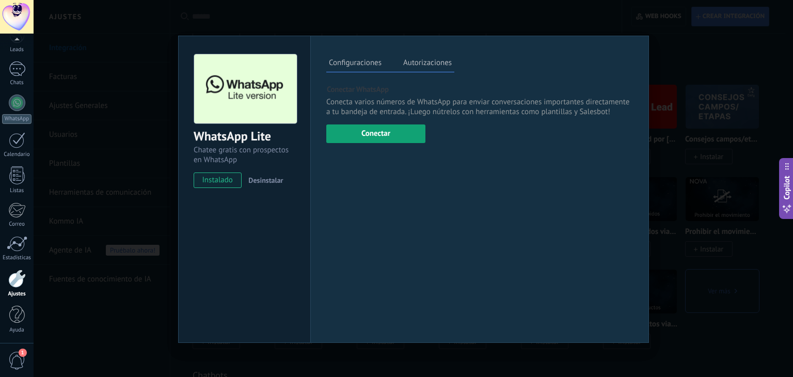
click at [348, 135] on button "Conectar" at bounding box center [375, 133] width 99 height 19
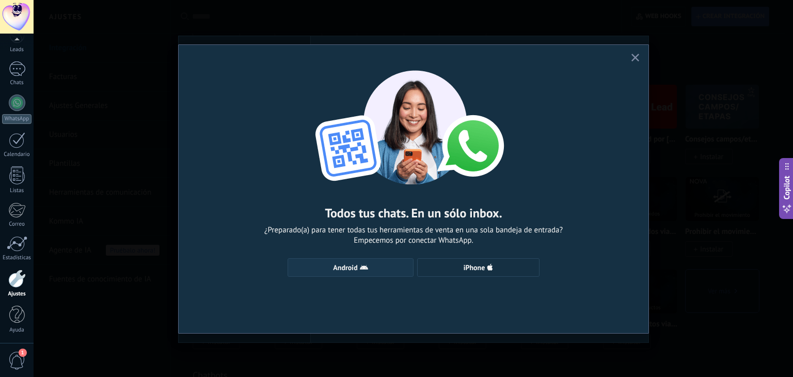
click at [320, 269] on span "Android" at bounding box center [350, 267] width 115 height 8
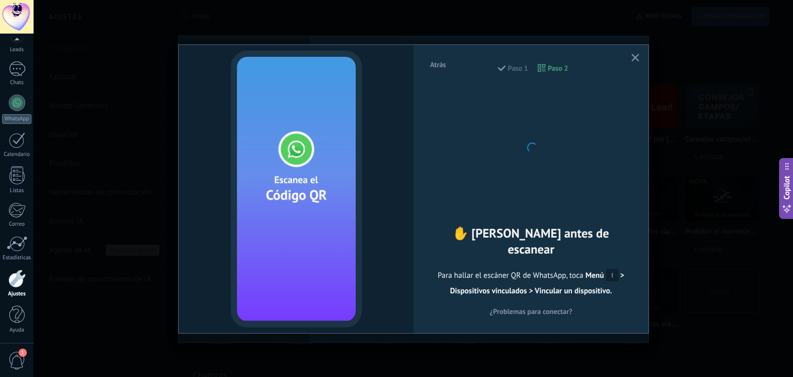
drag, startPoint x: 539, startPoint y: 164, endPoint x: 545, endPoint y: 149, distance: 16.4
click at [538, 164] on div at bounding box center [532, 147] width 114 height 114
click at [633, 50] on div "Atrás Paso 1 Paso 2 ✋ Lee antes de escanear Para hallar el escáner QR de WhatsA…" at bounding box center [414, 189] width 470 height 288
click at [636, 56] on use "button" at bounding box center [636, 58] width 8 height 8
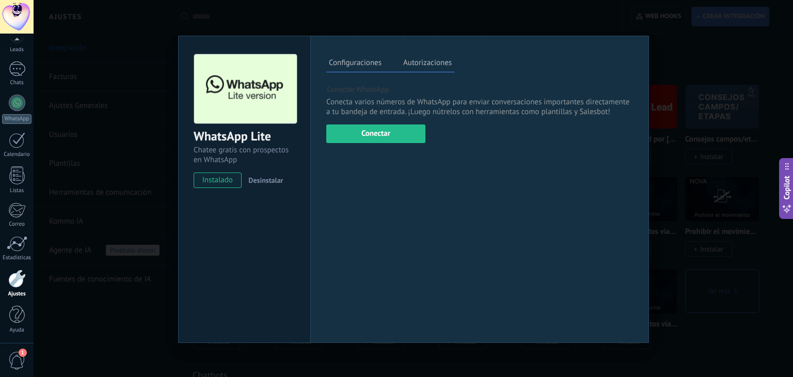
click at [418, 61] on label "Autorizaciones" at bounding box center [428, 64] width 54 height 15
click at [431, 57] on label "Autorizaciones" at bounding box center [428, 64] width 54 height 15
click at [356, 92] on p "Conectar WhatsApp" at bounding box center [479, 90] width 307 height 10
click at [359, 62] on label "Configuraciones" at bounding box center [355, 64] width 58 height 15
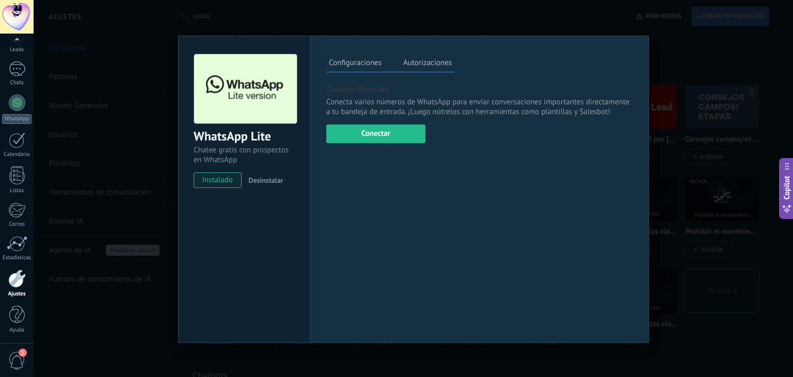
click at [413, 59] on label "Autorizaciones" at bounding box center [428, 64] width 54 height 15
click at [213, 179] on span "instalado" at bounding box center [217, 179] width 47 height 15
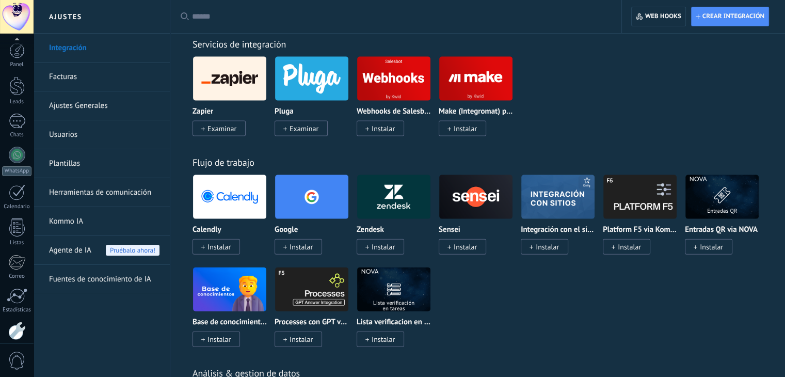
scroll to position [52, 0]
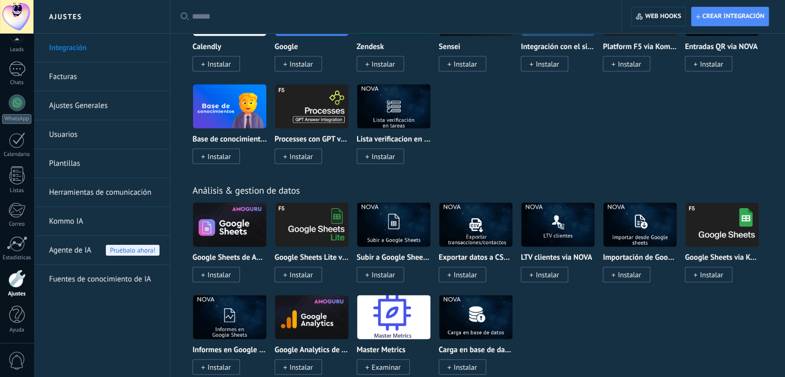
click at [81, 243] on span "Agente de IA" at bounding box center [70, 250] width 42 height 29
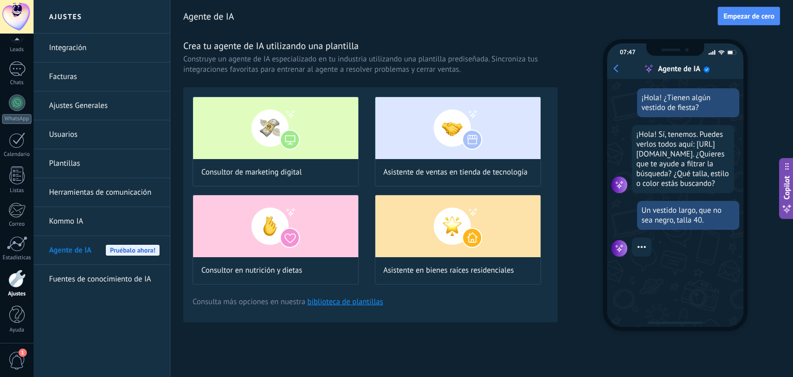
click at [101, 218] on link "Kommo IA" at bounding box center [104, 221] width 111 height 29
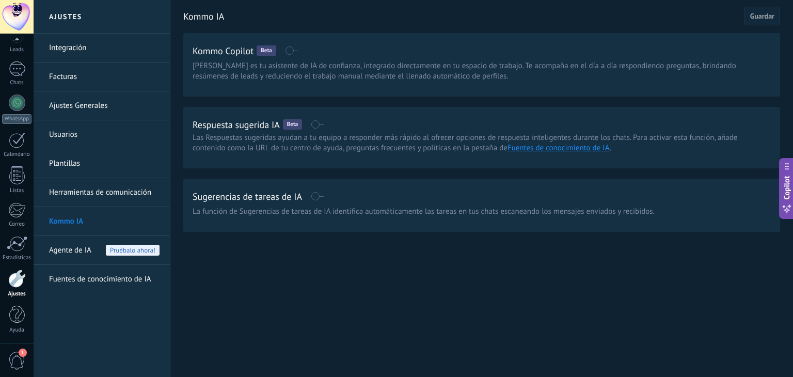
click at [104, 273] on link "Fuentes de conocimiento de IA" at bounding box center [104, 279] width 111 height 29
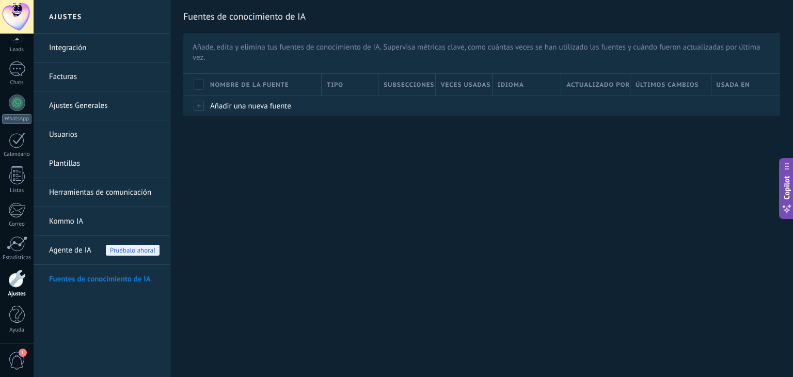
click at [87, 48] on link "Integración" at bounding box center [104, 48] width 111 height 29
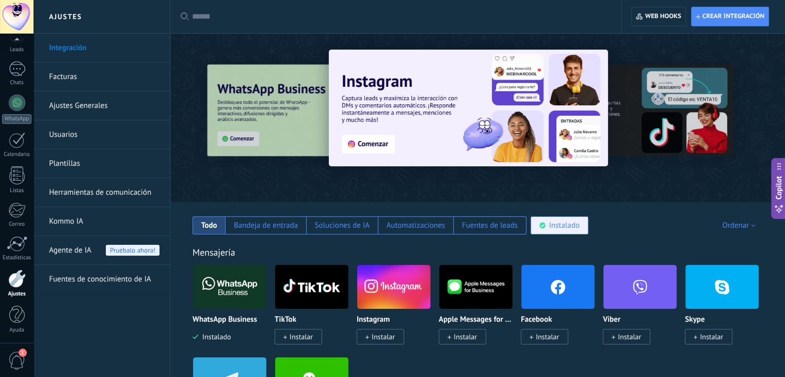
click at [566, 226] on div "Instalado" at bounding box center [564, 225] width 30 height 10
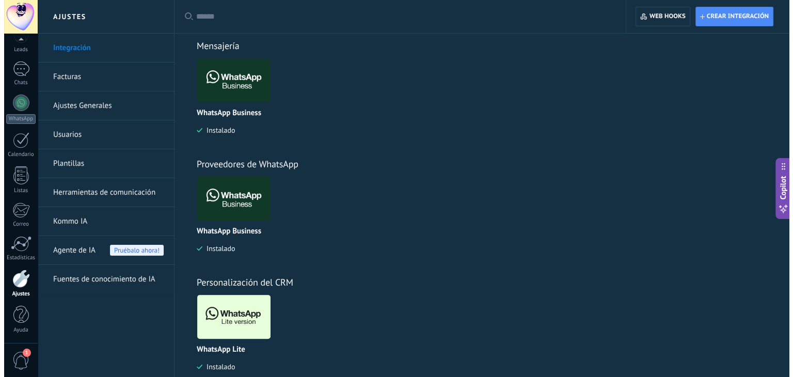
scroll to position [230, 0]
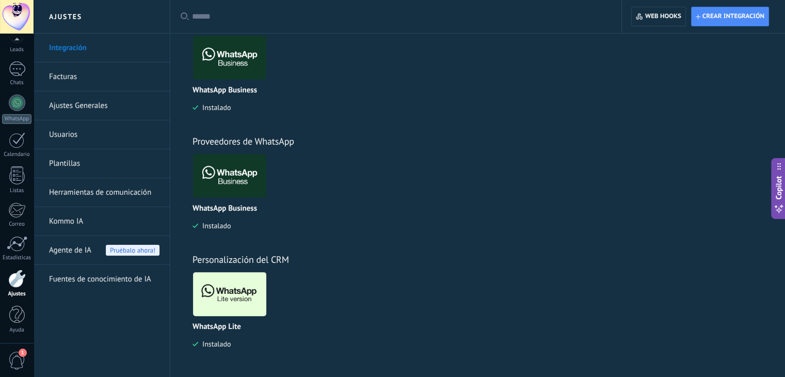
click at [232, 288] on img at bounding box center [229, 294] width 73 height 50
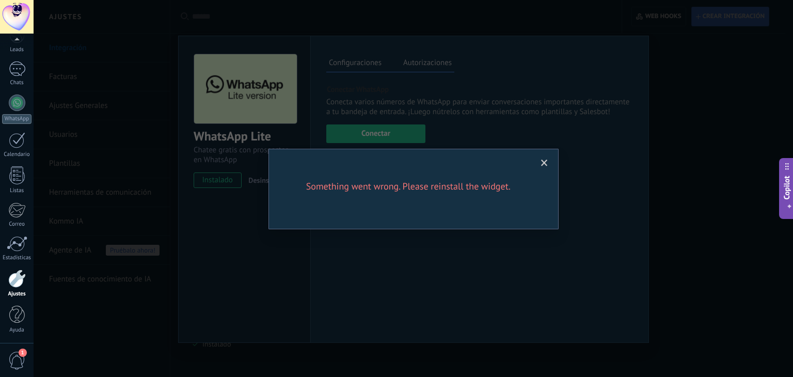
click at [547, 157] on span at bounding box center [544, 163] width 17 height 18
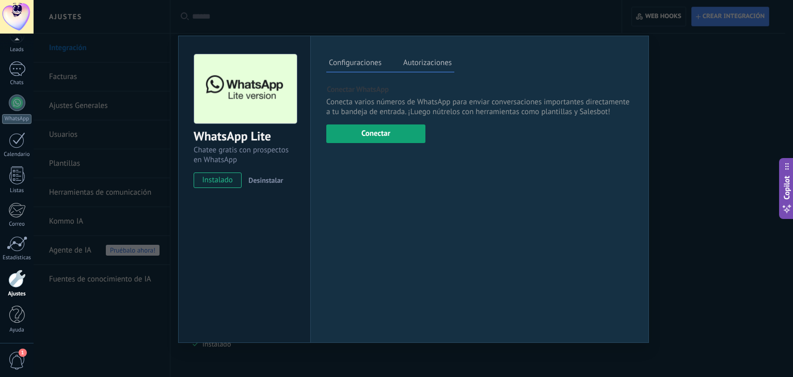
click at [404, 133] on button "Conectar" at bounding box center [375, 133] width 99 height 19
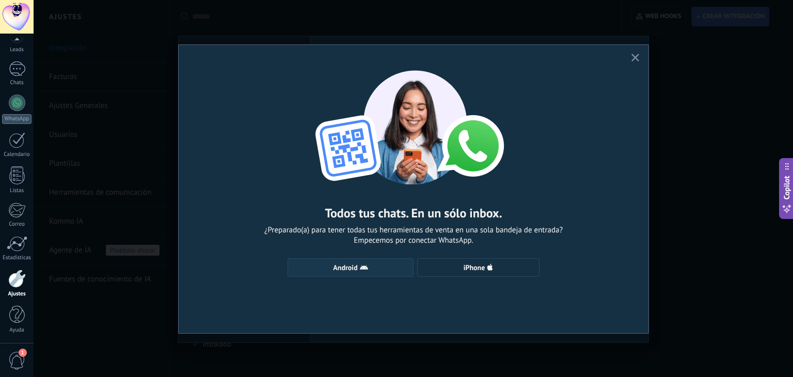
click at [391, 265] on span "Android" at bounding box center [350, 267] width 115 height 8
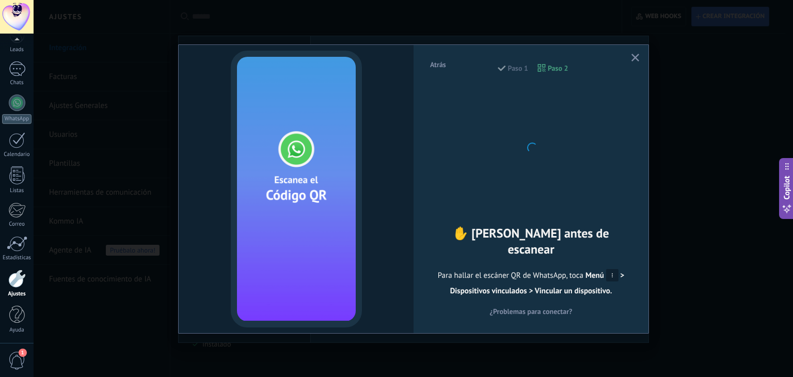
click at [609, 271] on icon at bounding box center [612, 275] width 12 height 12
click at [639, 56] on icon "button" at bounding box center [636, 58] width 8 height 8
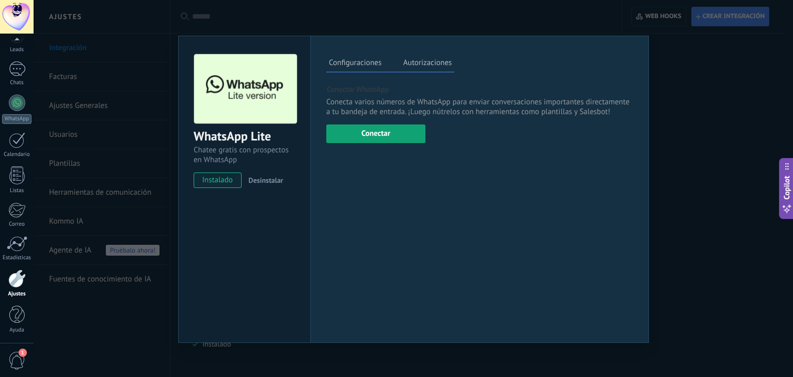
click at [349, 131] on button "Conectar" at bounding box center [375, 133] width 99 height 19
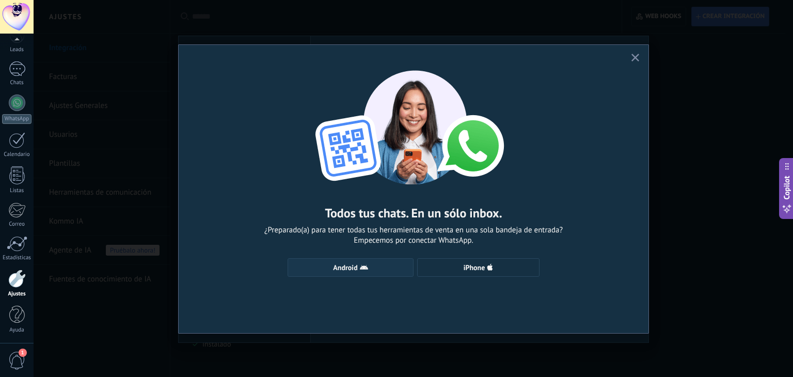
click at [382, 270] on span "Android" at bounding box center [350, 267] width 115 height 8
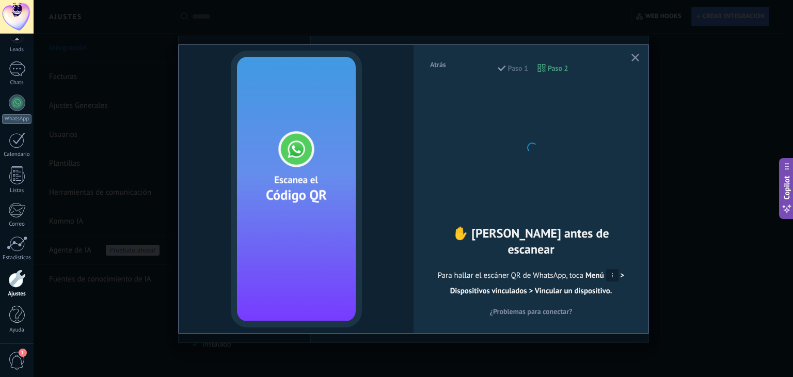
click at [343, 136] on video at bounding box center [296, 189] width 131 height 277
click at [340, 145] on video at bounding box center [296, 189] width 131 height 277
drag, startPoint x: 382, startPoint y: 157, endPoint x: 673, endPoint y: 52, distance: 309.7
click at [412, 154] on div at bounding box center [296, 189] width 235 height 288
click at [635, 61] on span "button" at bounding box center [636, 58] width 8 height 9
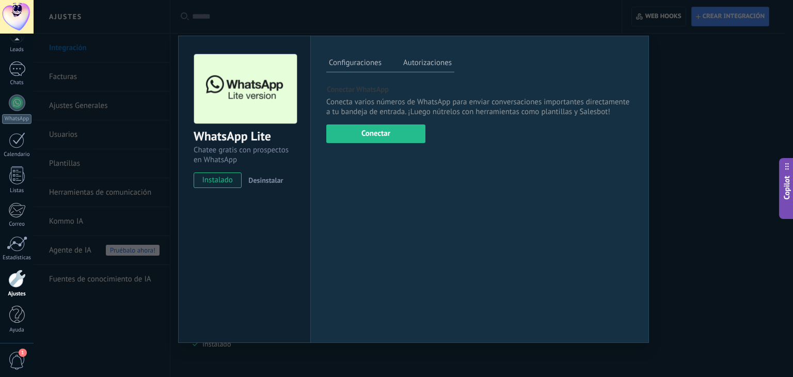
click at [272, 179] on span "Desinstalar" at bounding box center [265, 180] width 35 height 9
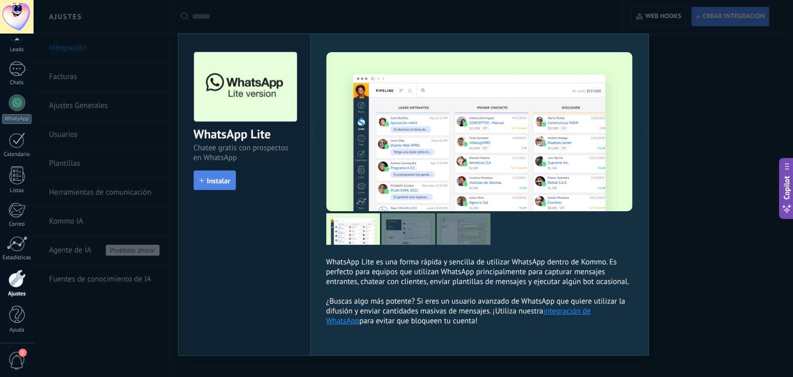
click at [212, 180] on span "Instalar" at bounding box center [218, 180] width 23 height 7
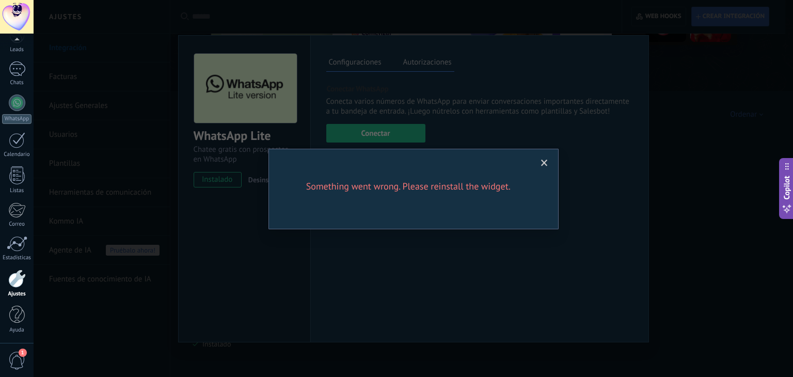
click at [541, 166] on span at bounding box center [544, 163] width 7 height 7
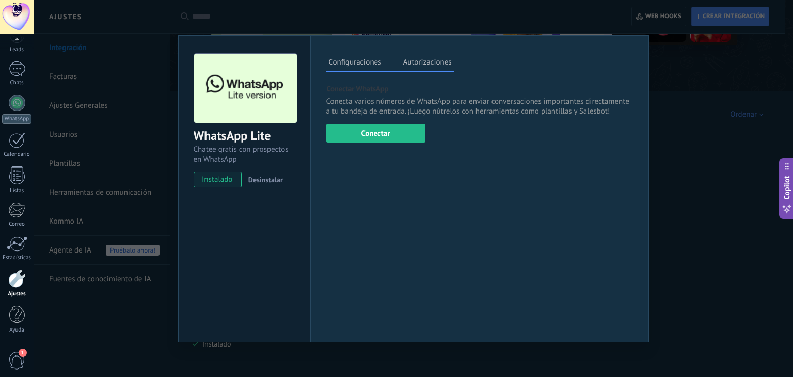
click at [420, 60] on label "Autorizaciones" at bounding box center [428, 63] width 54 height 15
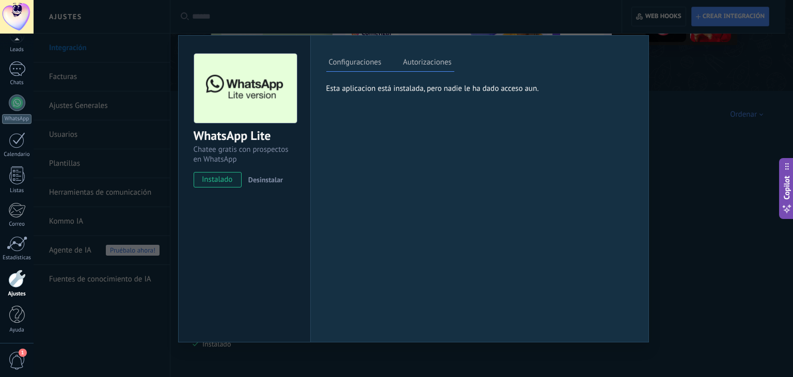
click at [374, 66] on label "Configuraciones" at bounding box center [355, 63] width 58 height 15
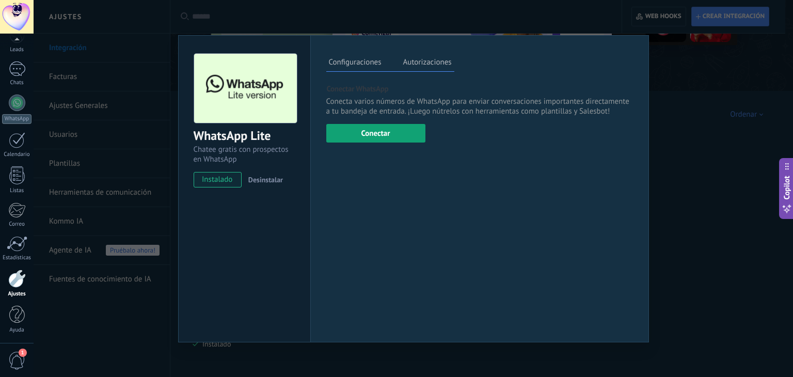
click at [381, 139] on button "Conectar" at bounding box center [375, 133] width 99 height 19
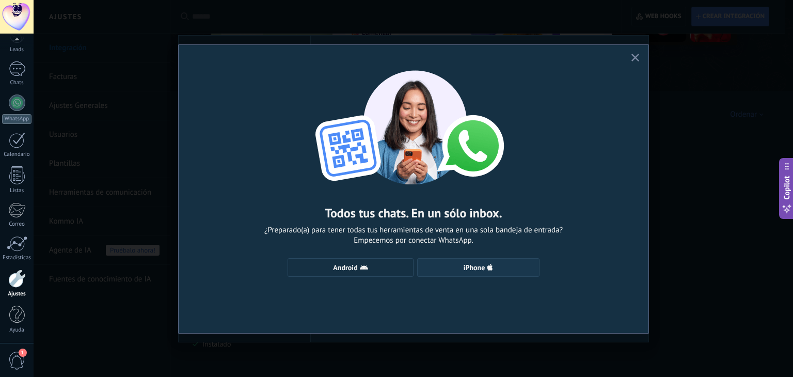
click at [454, 267] on span "iPhone" at bounding box center [478, 267] width 111 height 8
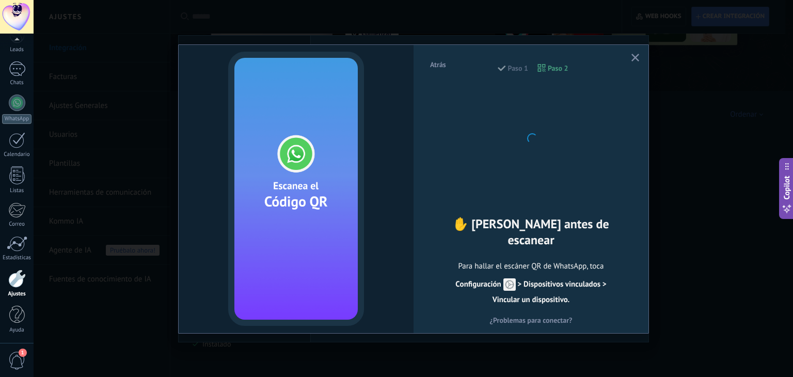
click at [636, 50] on div "Atrás Paso 1 Paso 2 ✋ [PERSON_NAME] antes de escanear Para hallar el escáner QR…" at bounding box center [531, 188] width 235 height 287
click at [621, 60] on div "Atrás Paso 1 Paso 2" at bounding box center [531, 73] width 204 height 26
click at [634, 55] on icon "button" at bounding box center [636, 58] width 8 height 8
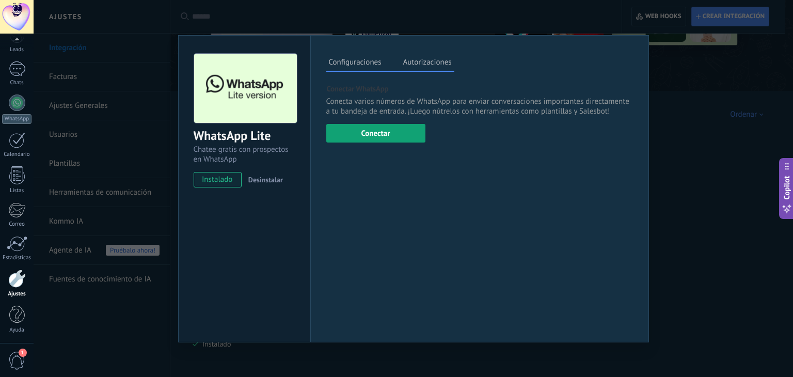
click at [369, 131] on button "Conectar" at bounding box center [375, 133] width 99 height 19
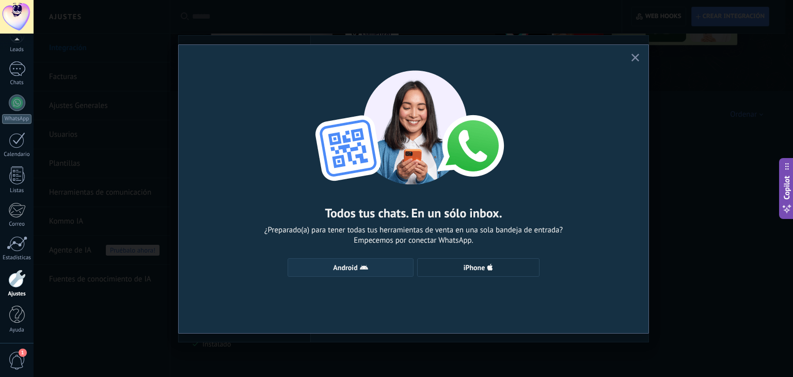
click at [357, 270] on span "Android" at bounding box center [345, 267] width 24 height 7
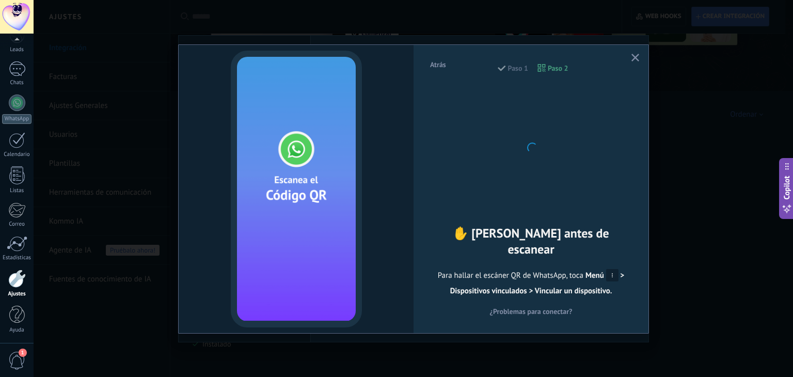
click at [635, 56] on icon "button" at bounding box center [636, 58] width 8 height 8
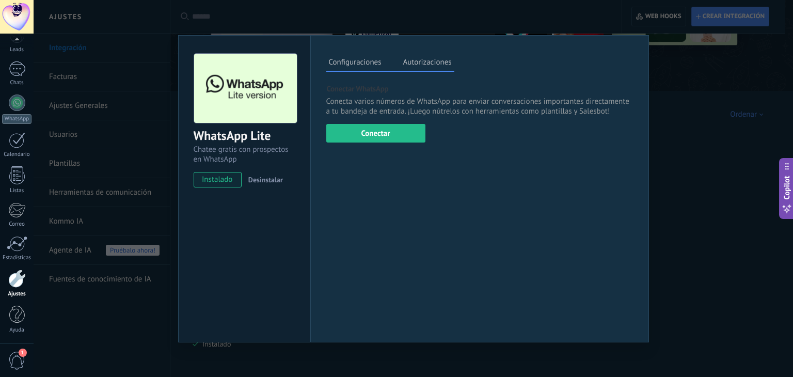
click at [21, 22] on div at bounding box center [17, 17] width 34 height 34
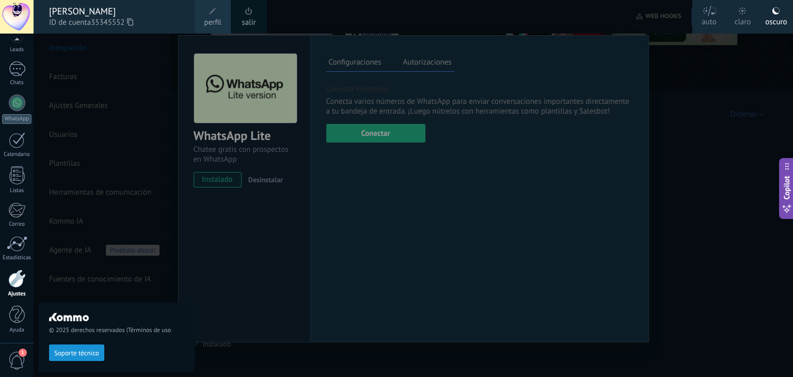
click at [218, 10] on link "perfil" at bounding box center [213, 17] width 36 height 34
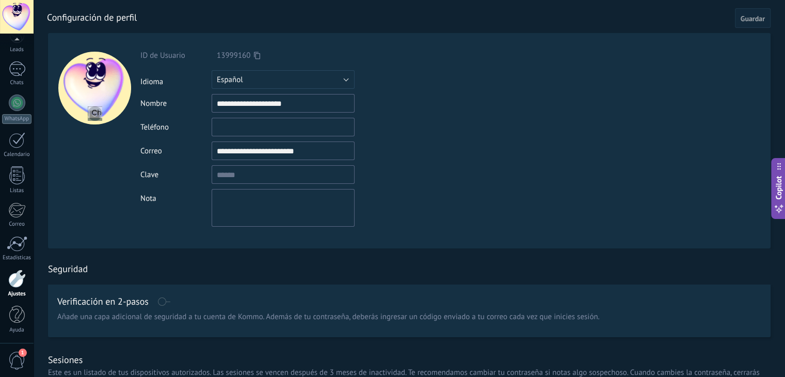
drag, startPoint x: 326, startPoint y: 154, endPoint x: 214, endPoint y: 154, distance: 112.1
click at [214, 154] on input "**********" at bounding box center [283, 150] width 143 height 19
click at [23, 289] on link "Ajustes" at bounding box center [17, 284] width 34 height 28
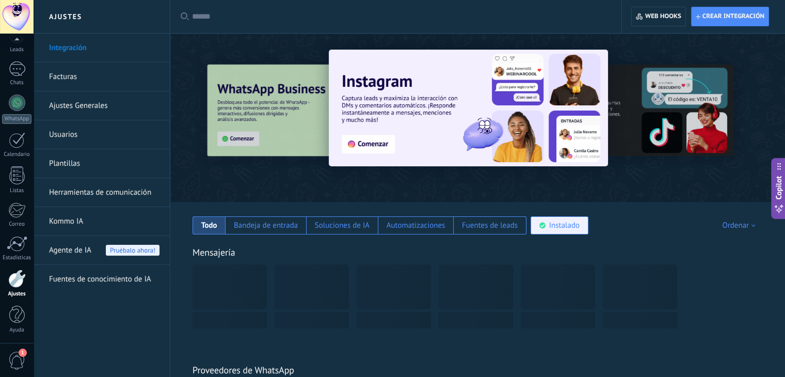
click at [577, 222] on div "Instalado" at bounding box center [564, 225] width 30 height 10
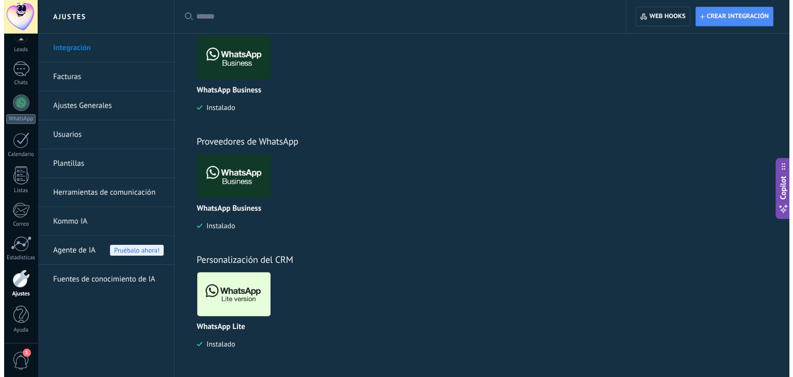
scroll to position [230, 0]
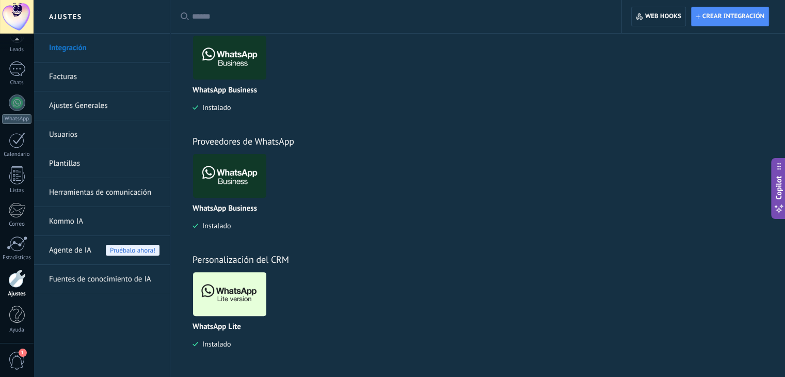
click at [226, 290] on img at bounding box center [229, 294] width 73 height 50
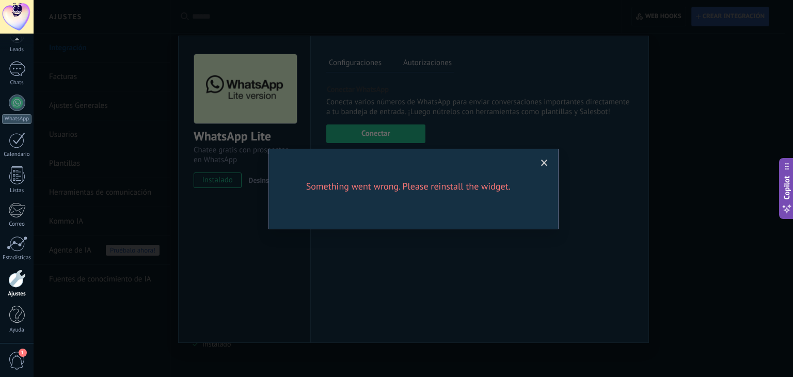
click at [549, 160] on span at bounding box center [544, 163] width 17 height 18
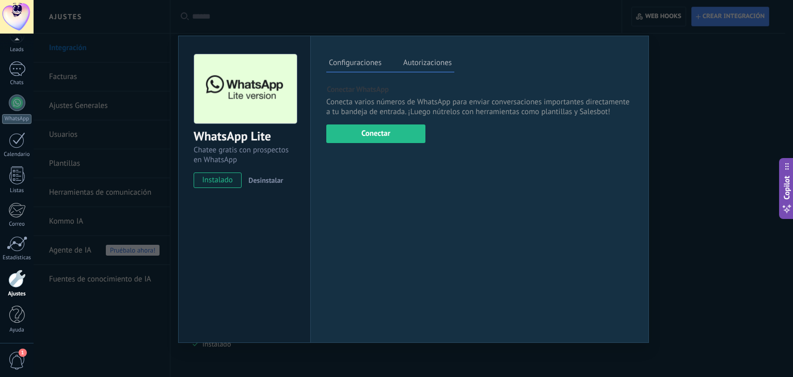
click at [419, 62] on label "Autorizaciones" at bounding box center [428, 64] width 54 height 15
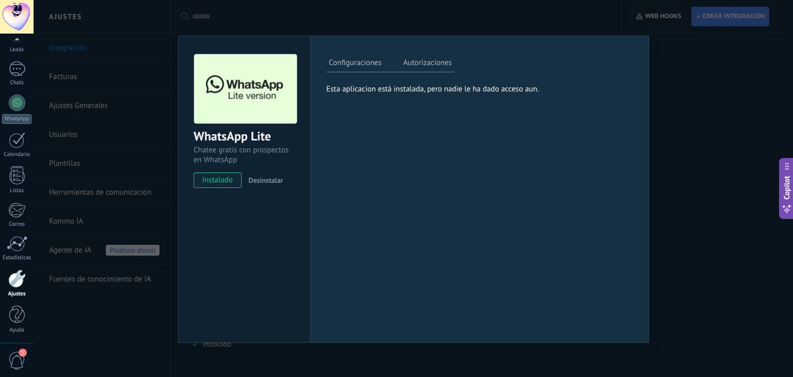
click at [374, 67] on label "Configuraciones" at bounding box center [355, 64] width 58 height 15
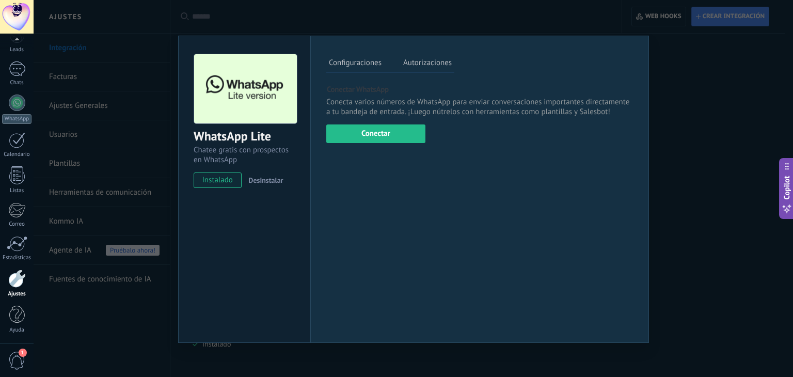
click at [272, 179] on span "Desinstalar" at bounding box center [265, 180] width 35 height 9
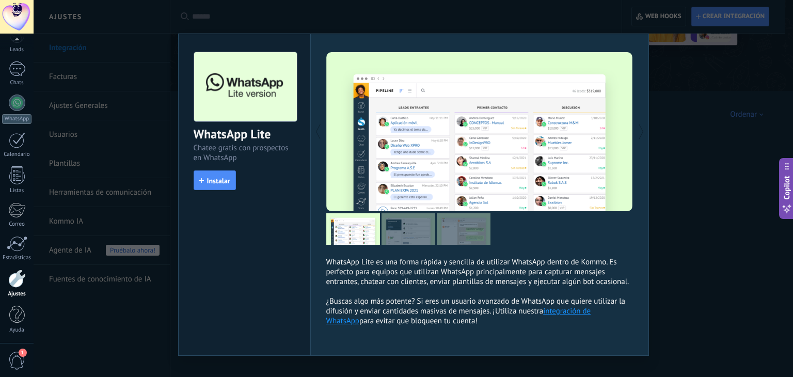
scroll to position [112, 0]
click at [187, 186] on div "WhatsApp Lite Chatee gratis con prospectos en WhatsApp install Instalar" at bounding box center [245, 116] width 132 height 164
click at [213, 182] on span "Instalar" at bounding box center [218, 180] width 23 height 7
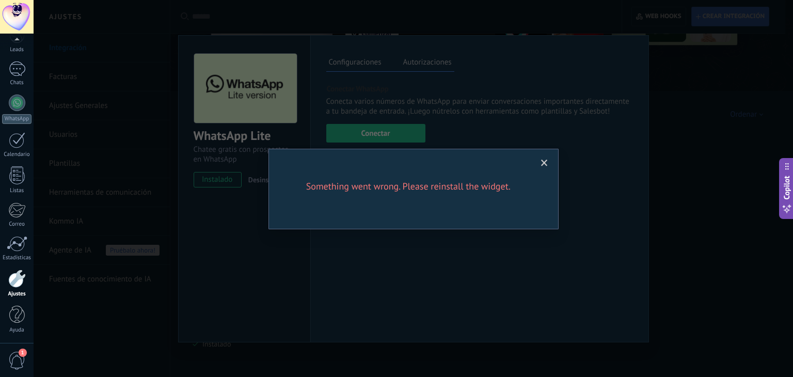
click at [309, 187] on h2 "Something went wrong. Please reinstall the widget." at bounding box center [409, 186] width 248 height 12
click at [540, 166] on span at bounding box center [544, 163] width 17 height 18
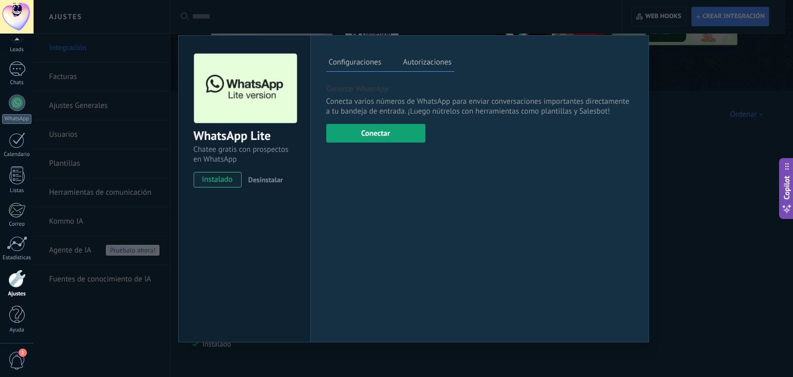
click at [357, 139] on button "Conectar" at bounding box center [375, 133] width 99 height 19
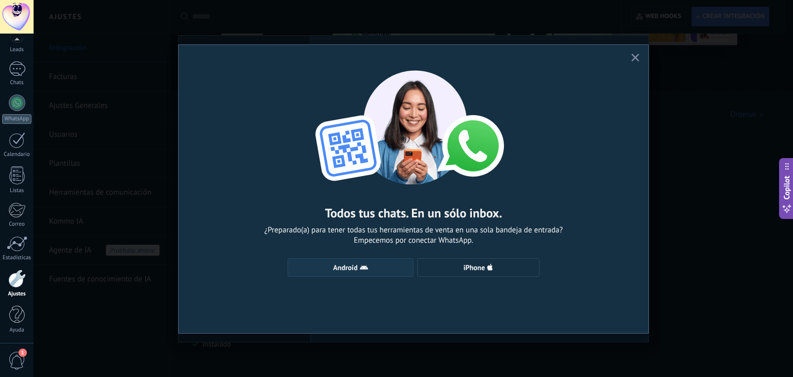
click at [378, 269] on span "Android" at bounding box center [350, 267] width 115 height 8
